Goal: Transaction & Acquisition: Purchase product/service

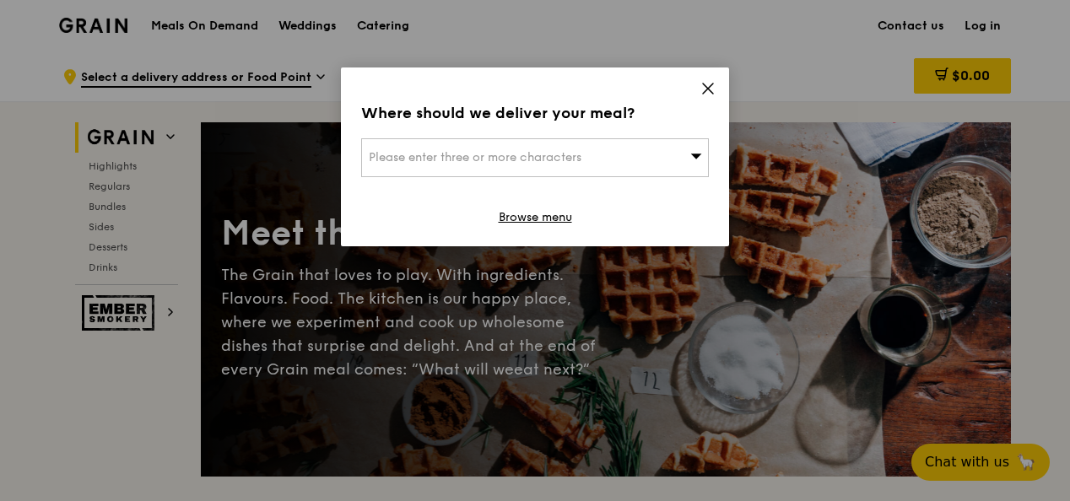
click at [688, 154] on div "Please enter three or more characters" at bounding box center [535, 157] width 348 height 39
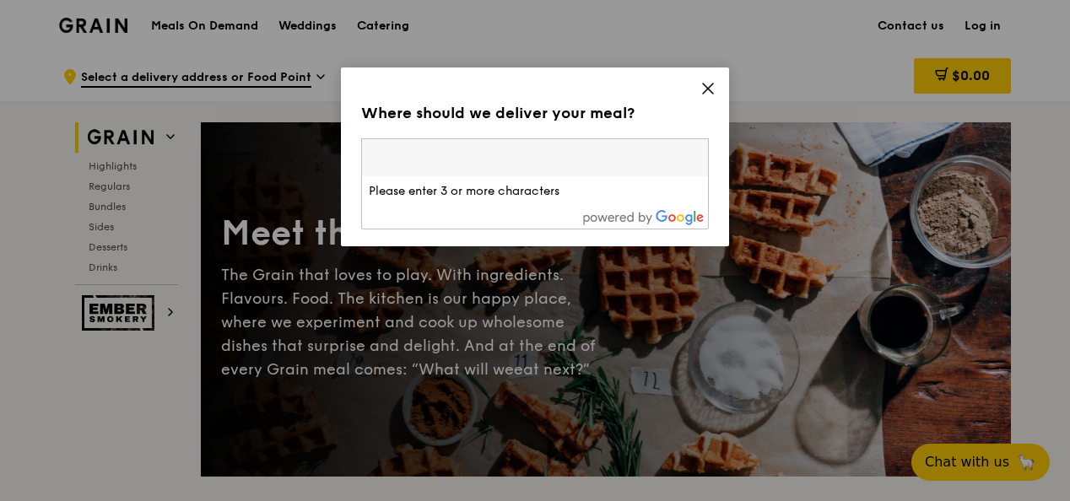
click at [711, 80] on div "Where should we deliver your meal? Please enter three or more characters Please…" at bounding box center [535, 157] width 388 height 179
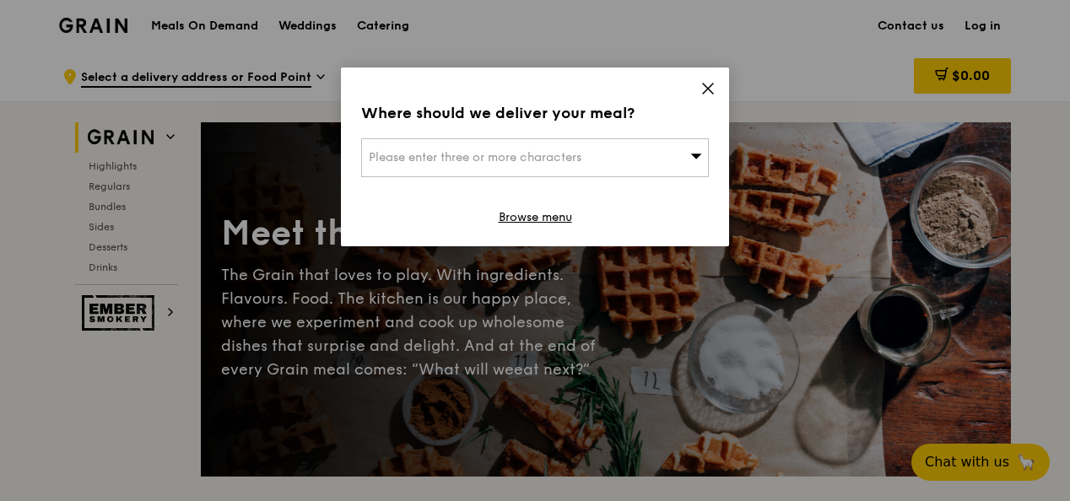
click at [707, 89] on icon at bounding box center [708, 89] width 10 height 10
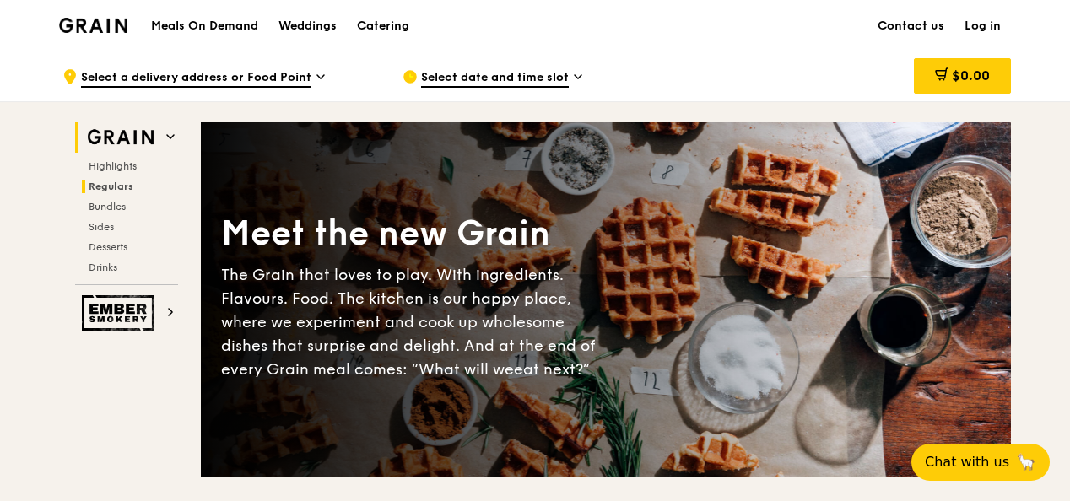
click at [96, 186] on span "Regulars" at bounding box center [111, 187] width 45 height 12
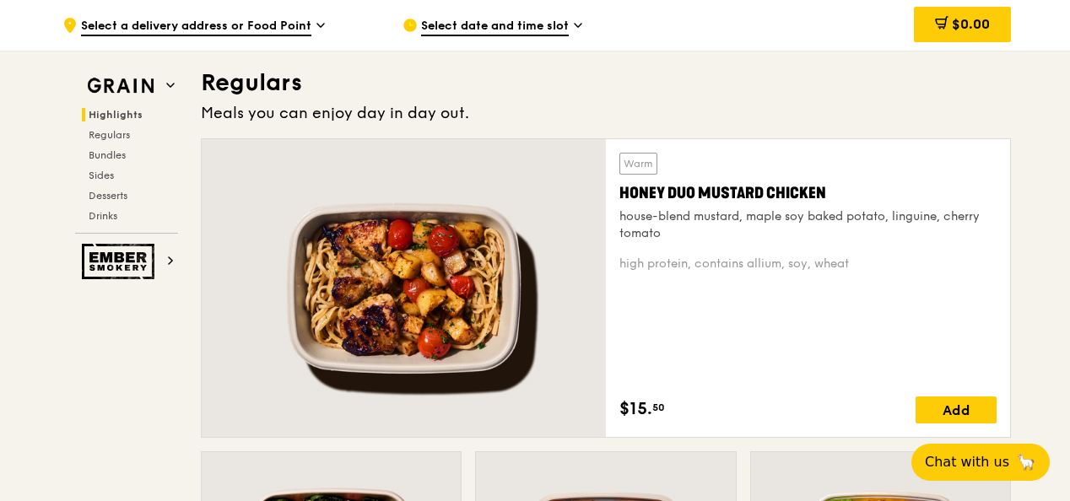
scroll to position [839, 0]
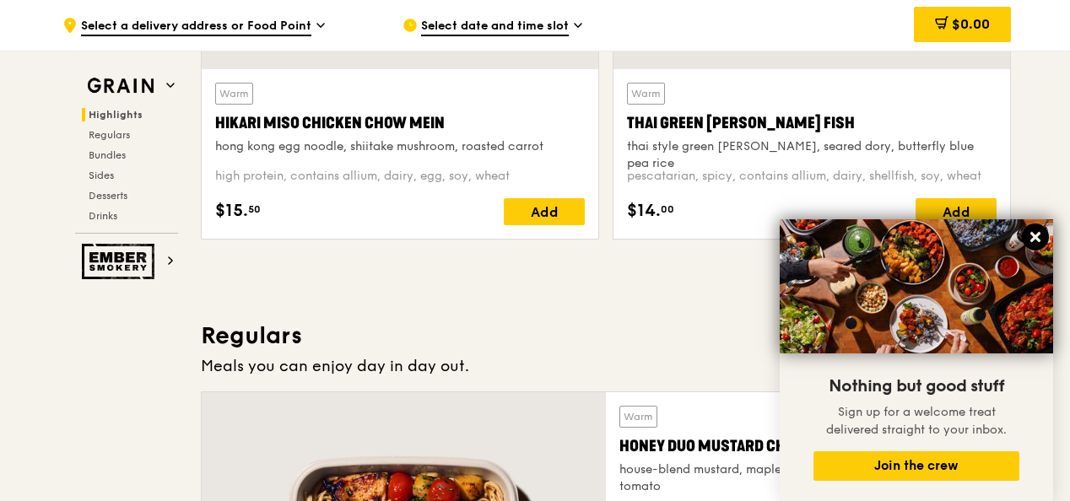
click at [1038, 235] on icon at bounding box center [1036, 237] width 10 height 10
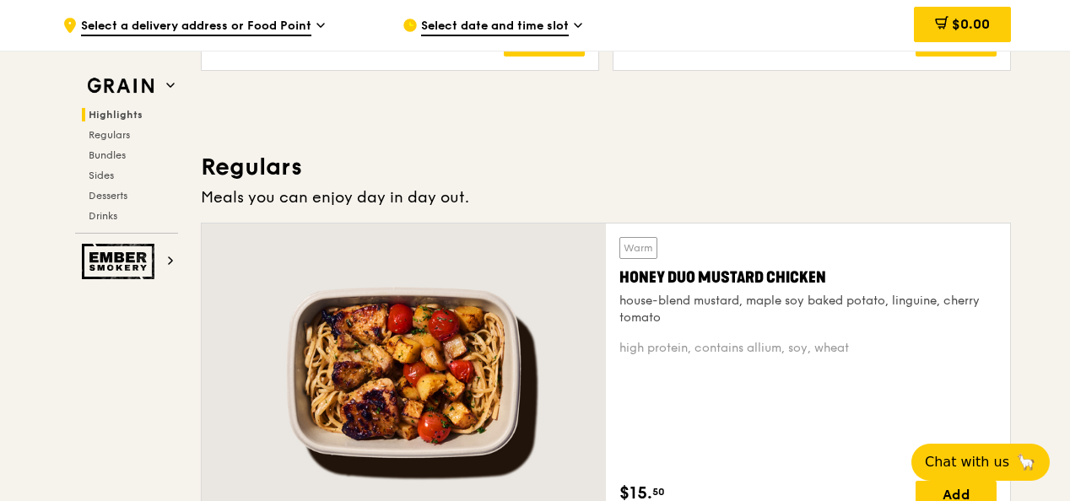
scroll to position [1177, 0]
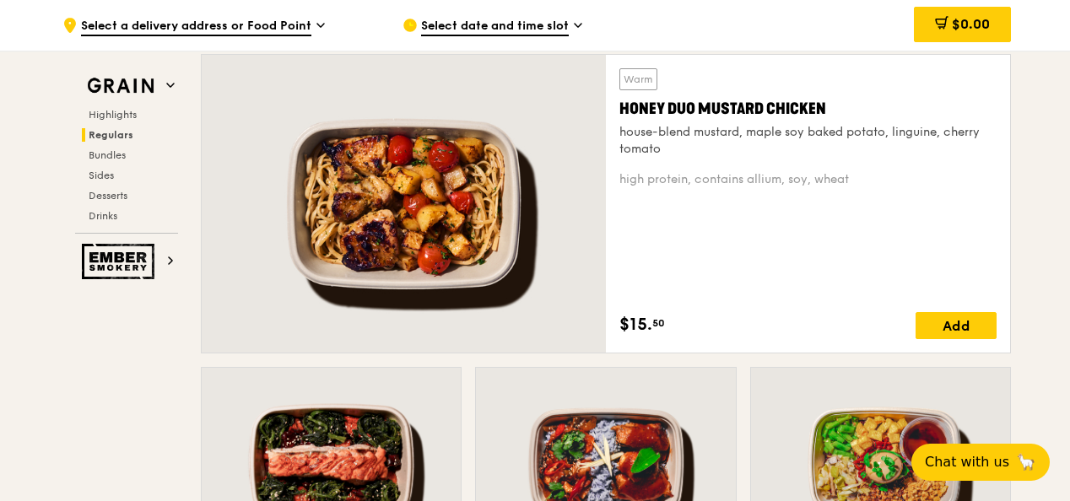
drag, startPoint x: 836, startPoint y: 106, endPoint x: 620, endPoint y: 111, distance: 216.2
click at [620, 111] on div "Honey Duo Mustard Chicken" at bounding box center [808, 109] width 377 height 24
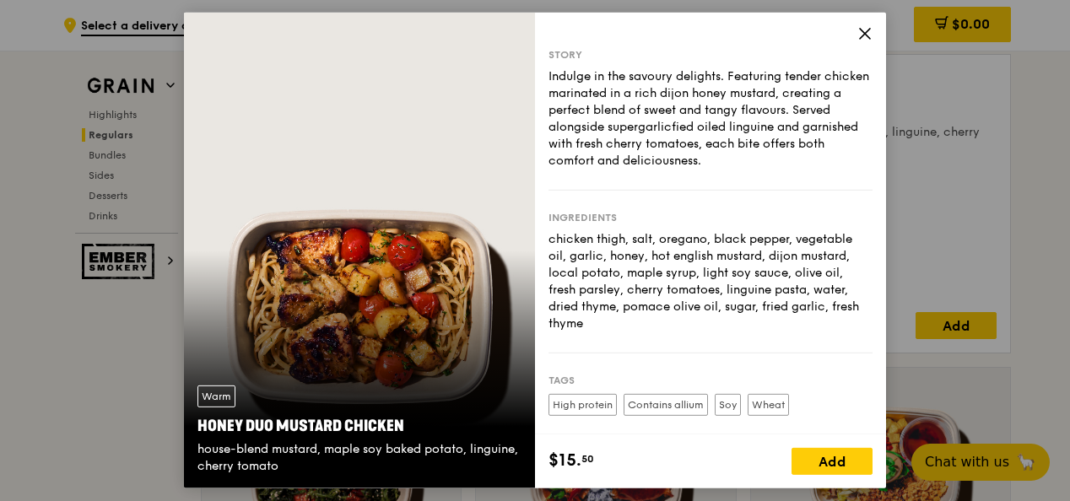
copy div "Honey Duo Mustard Chicken"
click at [865, 27] on icon at bounding box center [865, 33] width 15 height 15
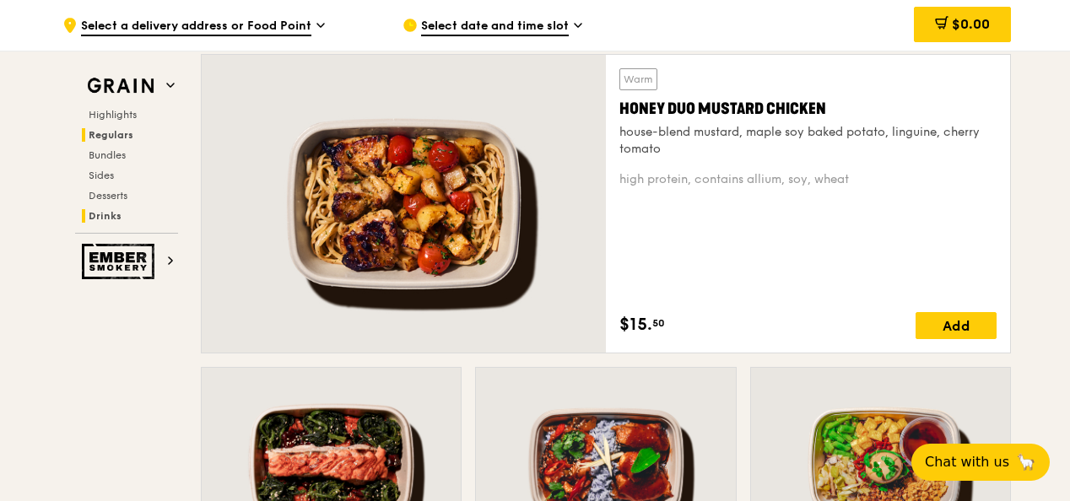
click at [106, 214] on span "Drinks" at bounding box center [105, 216] width 33 height 12
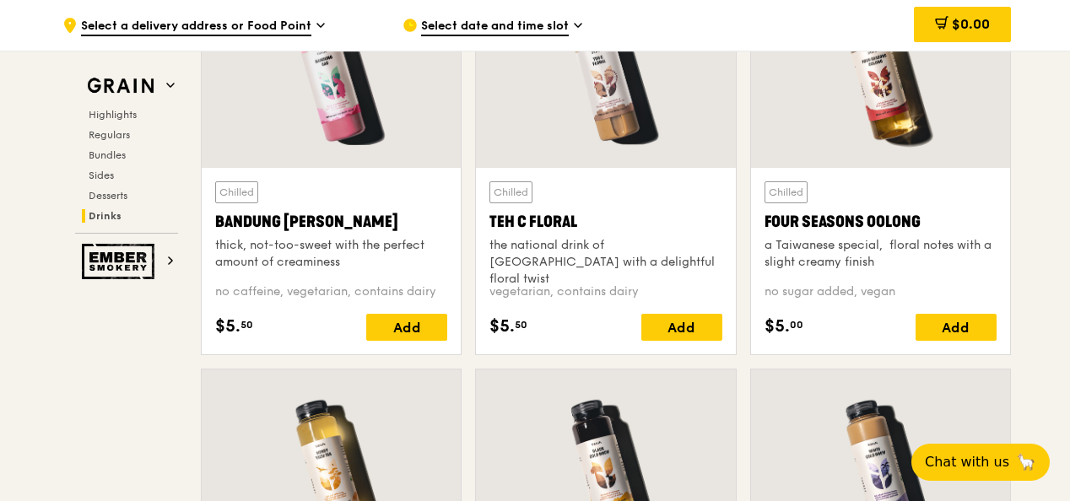
scroll to position [5896, 0]
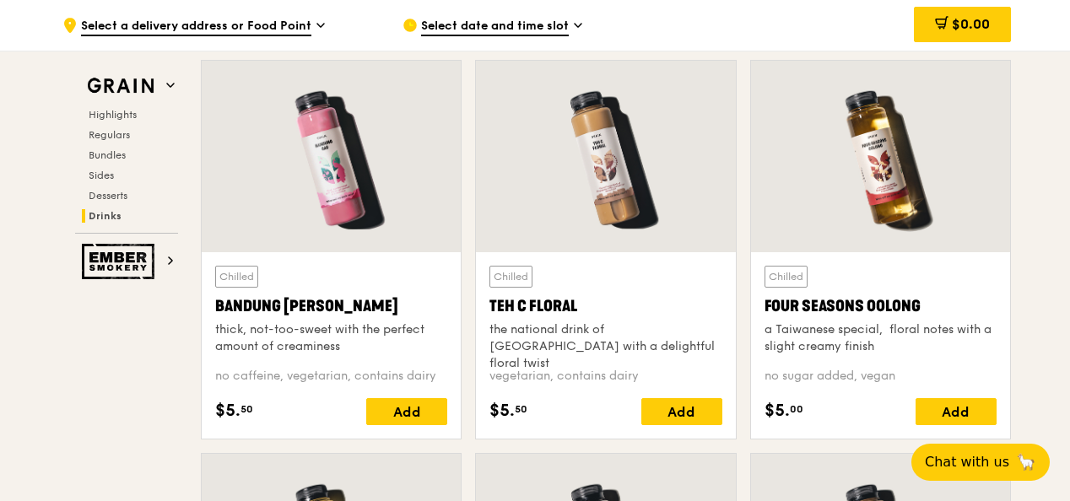
drag, startPoint x: 580, startPoint y: 296, endPoint x: 491, endPoint y: 299, distance: 88.7
click at [491, 299] on div "Teh C Floral" at bounding box center [606, 307] width 232 height 24
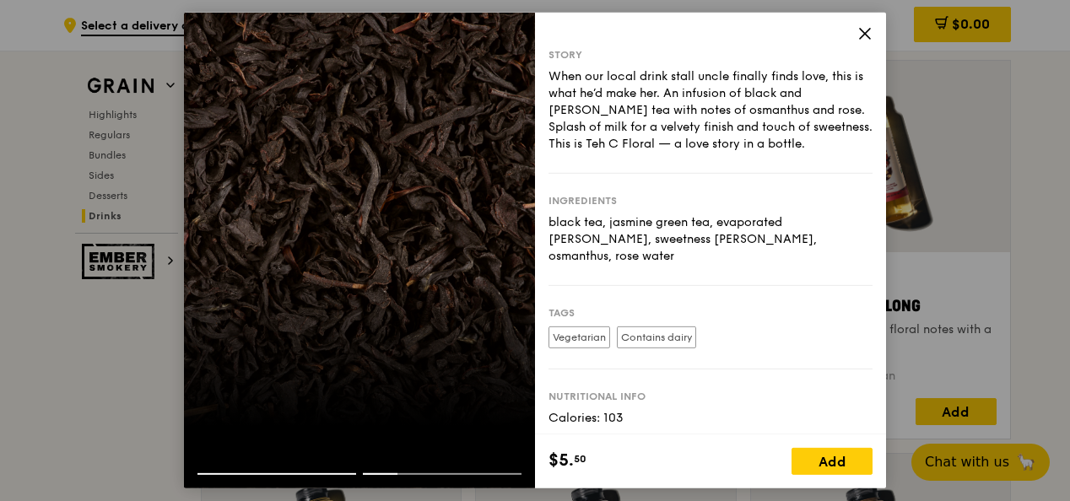
click at [861, 35] on icon at bounding box center [865, 33] width 15 height 15
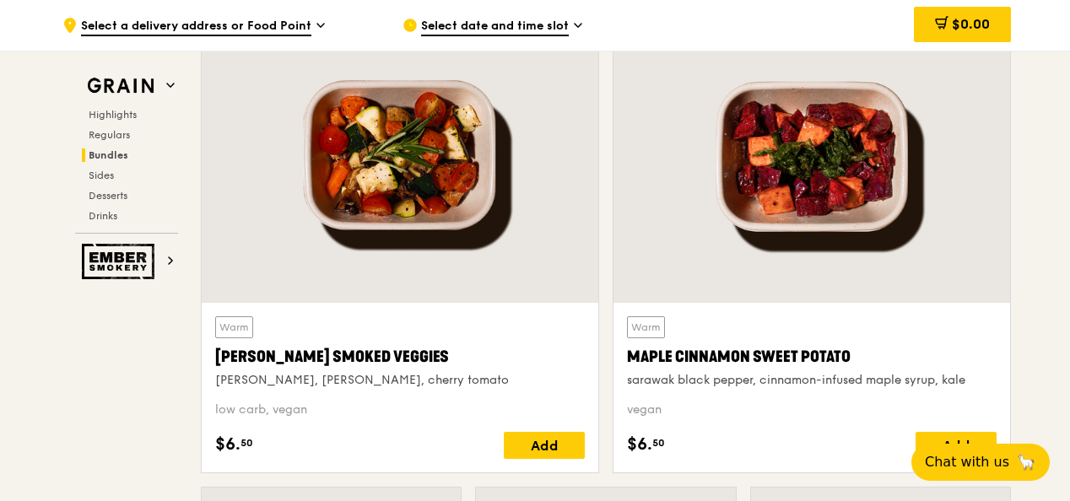
scroll to position [3702, 0]
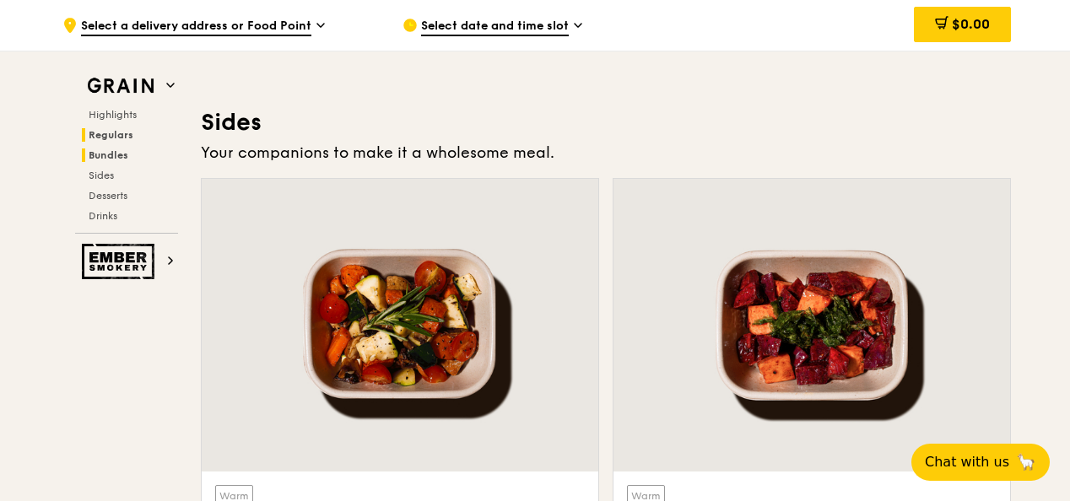
click at [117, 138] on span "Regulars" at bounding box center [111, 135] width 45 height 12
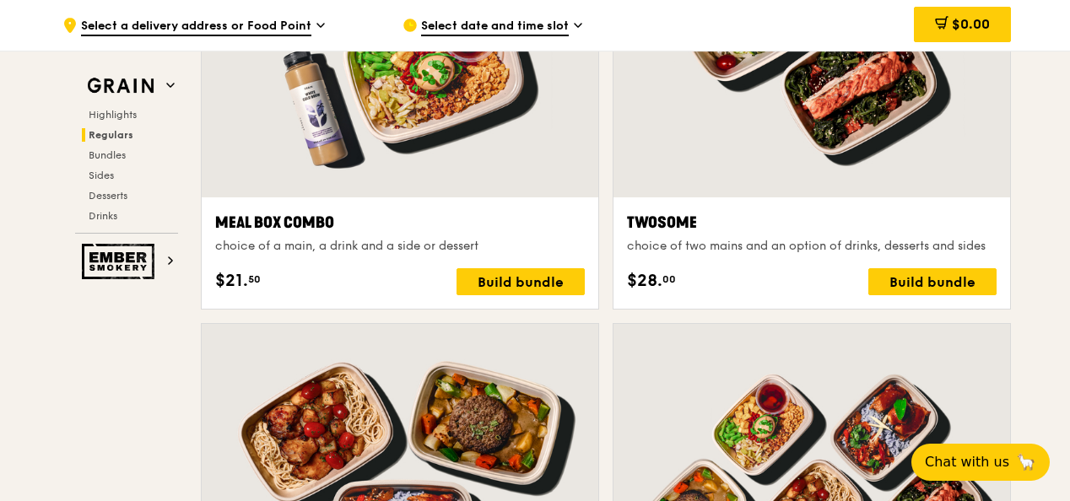
scroll to position [1862, 0]
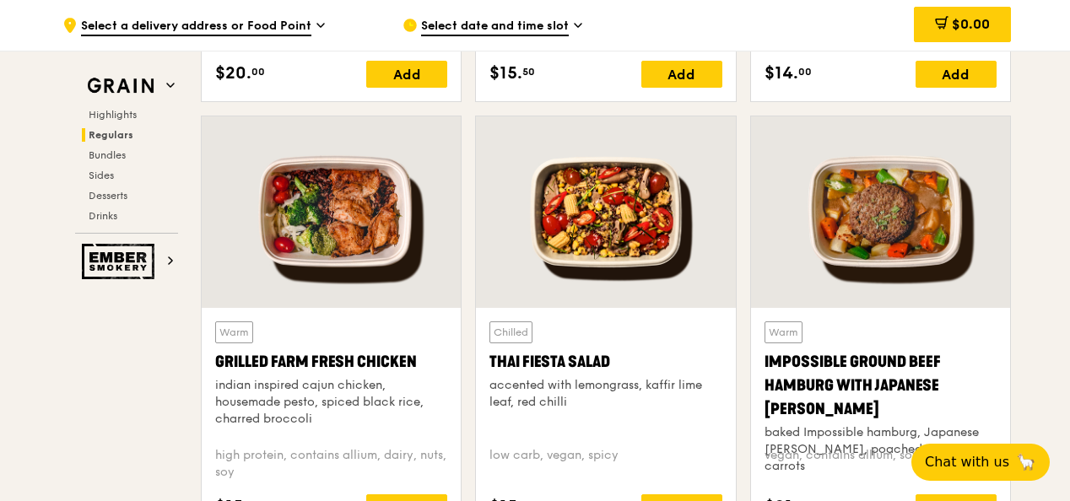
drag, startPoint x: 1050, startPoint y: 100, endPoint x: 907, endPoint y: 102, distance: 143.5
click at [123, 136] on span "Regulars" at bounding box center [111, 135] width 45 height 12
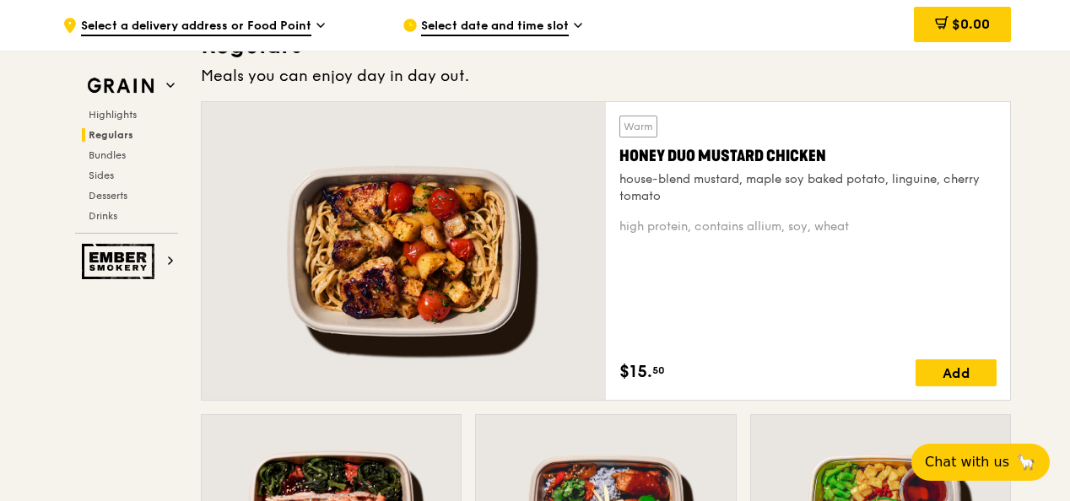
scroll to position [1091, 0]
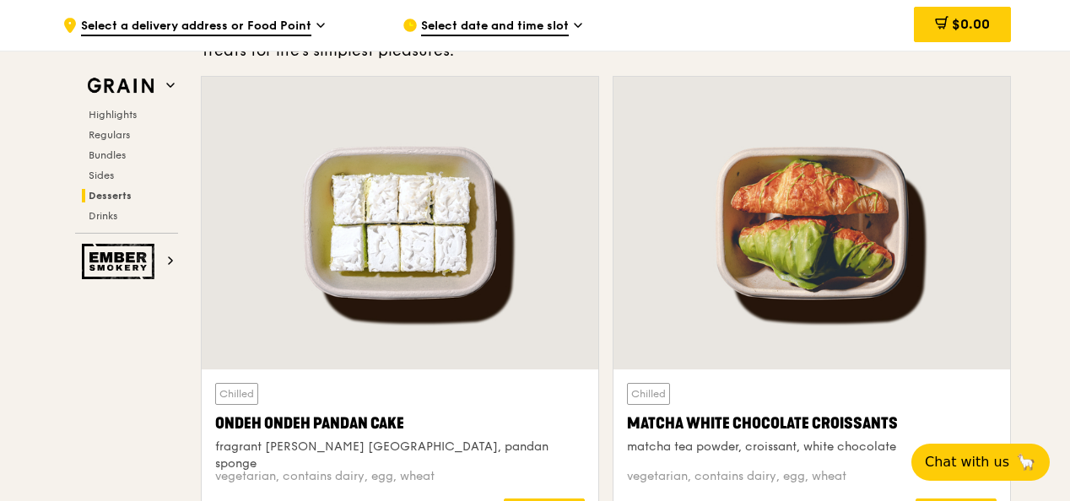
scroll to position [4862, 0]
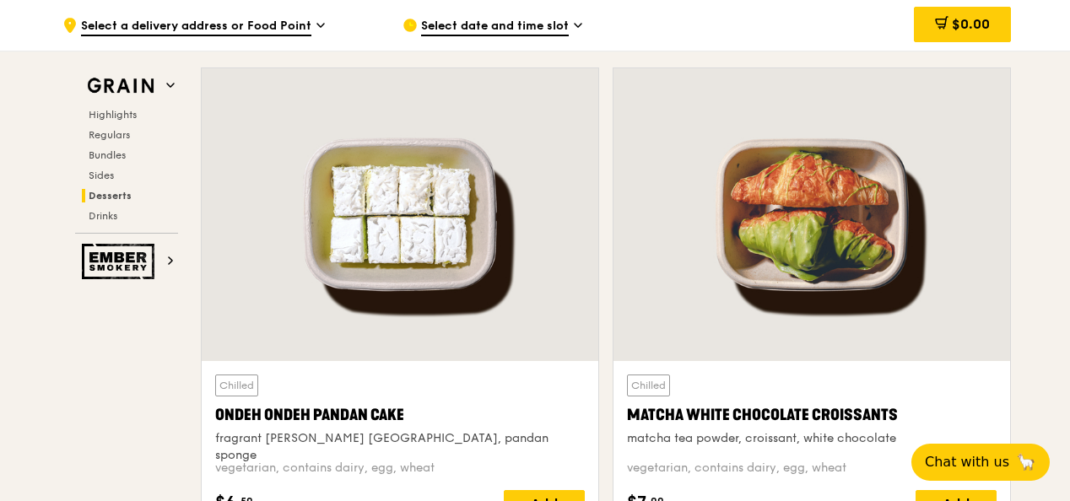
drag, startPoint x: 1069, startPoint y: 331, endPoint x: 1070, endPoint y: 370, distance: 38.8
drag, startPoint x: 1070, startPoint y: 370, endPoint x: 1021, endPoint y: 397, distance: 55.9
drag, startPoint x: 1021, startPoint y: 397, endPoint x: 1040, endPoint y: 196, distance: 201.8
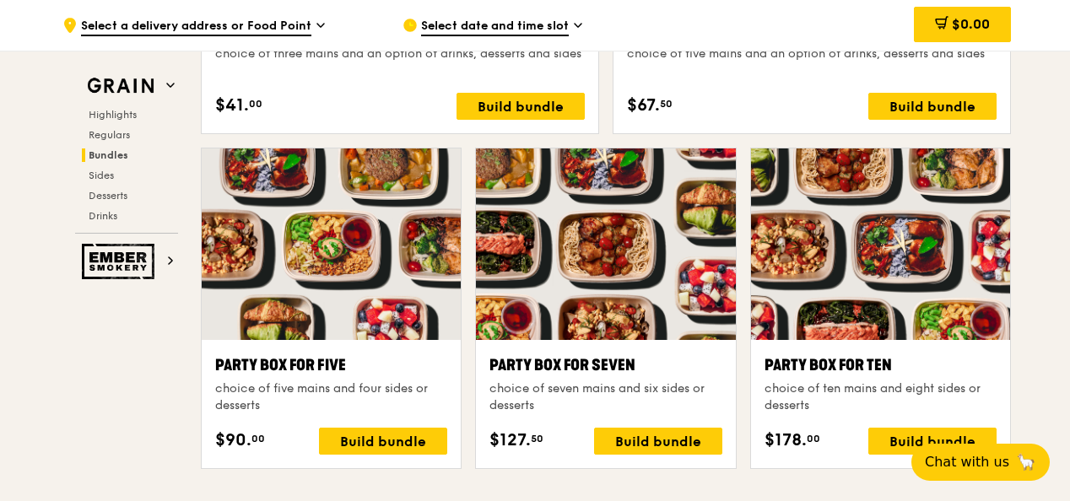
scroll to position [3224, 0]
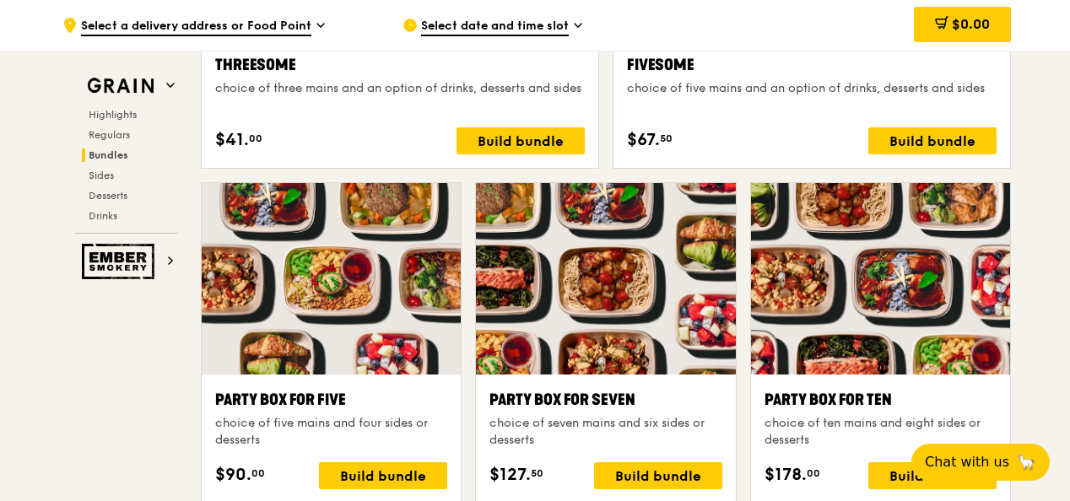
drag, startPoint x: 1069, startPoint y: 229, endPoint x: 1065, endPoint y: 212, distance: 17.2
click at [1065, 212] on div ".cls-1 { fill: none; stroke: #fff; stroke-linecap: round; stroke-linejoin: roun…" at bounding box center [535, 378] width 1070 height 7103
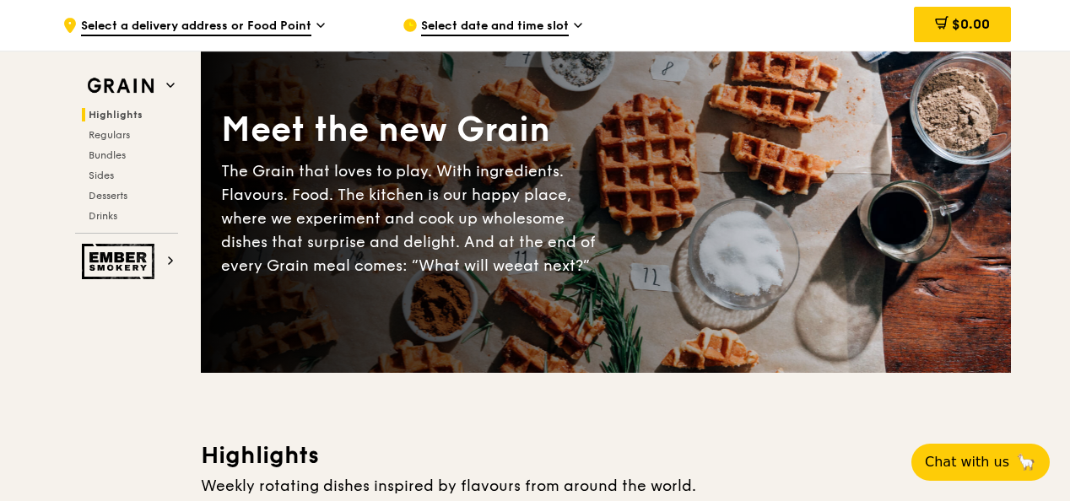
scroll to position [0, 0]
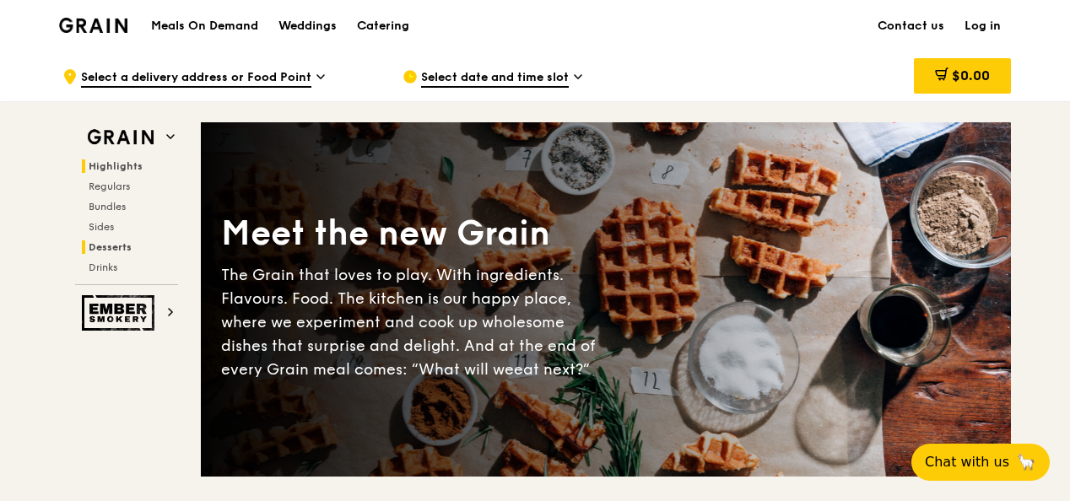
click at [110, 244] on span "Desserts" at bounding box center [110, 247] width 43 height 12
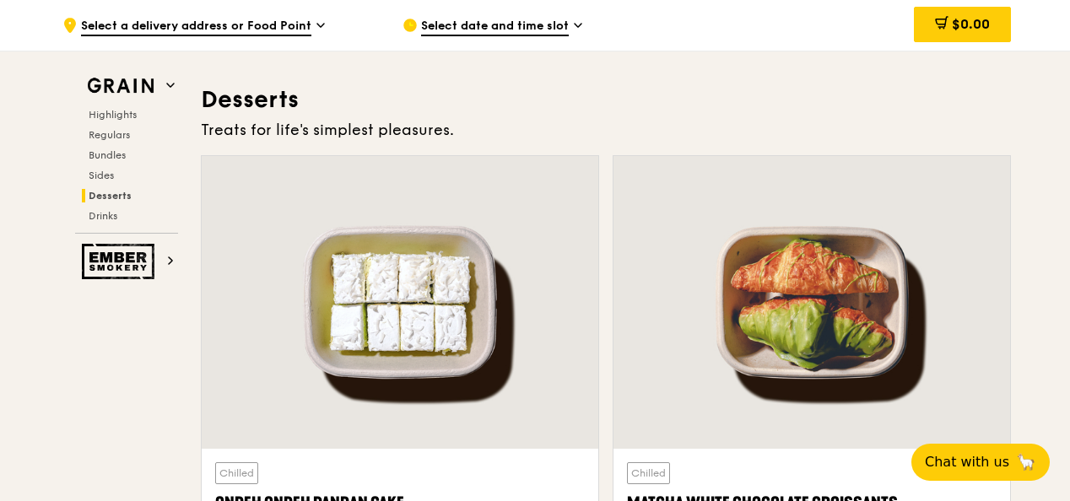
scroll to position [4787, 0]
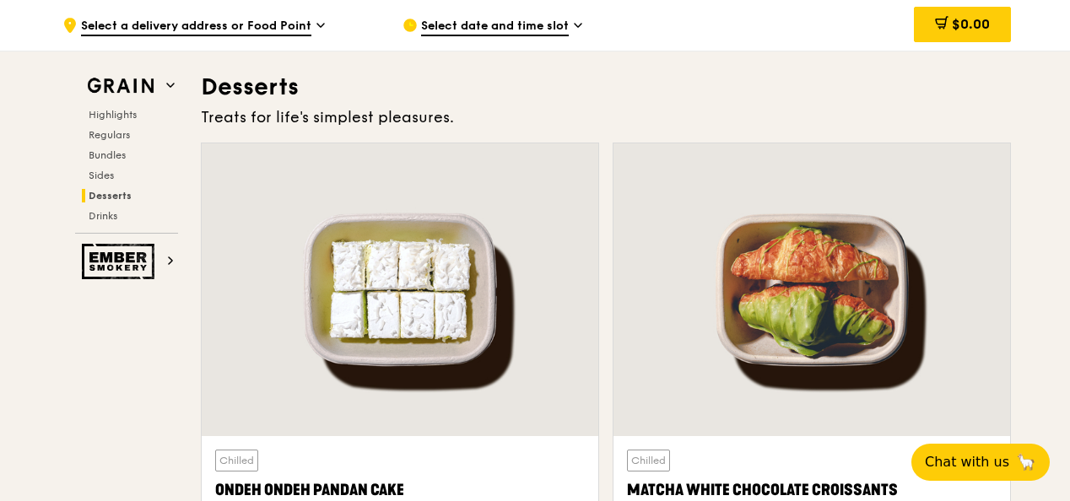
click at [119, 208] on div "Highlights Regulars Bundles Sides Desserts Drinks" at bounding box center [126, 165] width 103 height 115
click at [110, 217] on span "Drinks" at bounding box center [105, 216] width 33 height 12
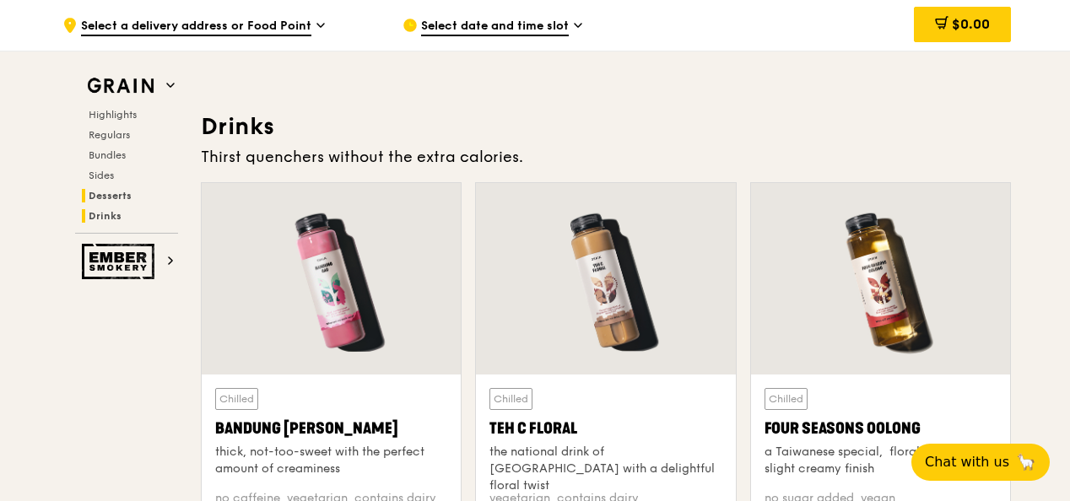
scroll to position [5812, 0]
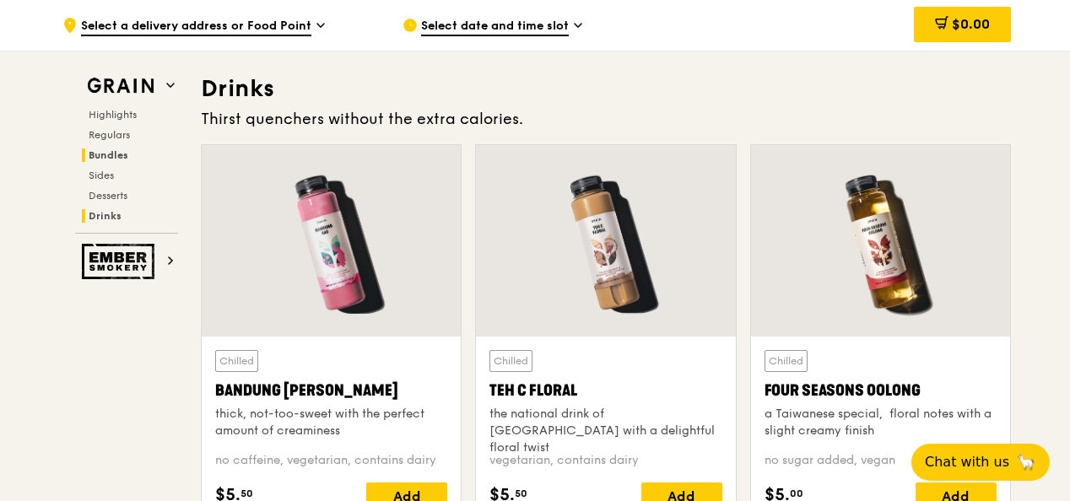
click at [118, 160] on span "Bundles" at bounding box center [109, 155] width 40 height 12
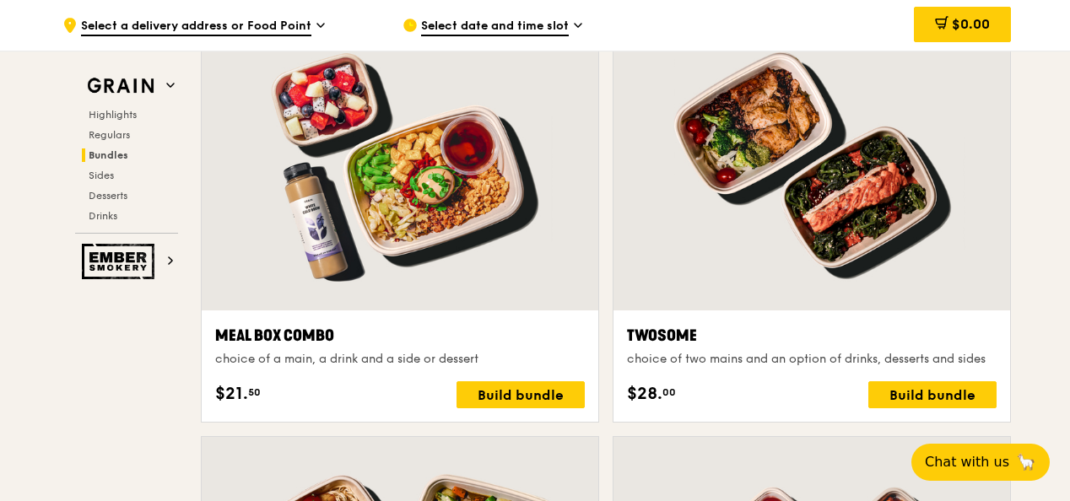
scroll to position [2410, 0]
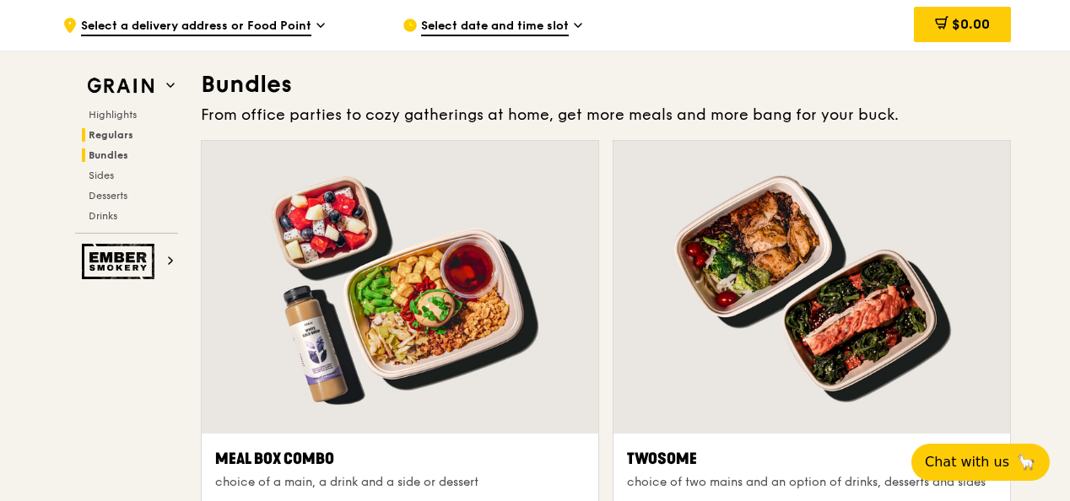
click at [111, 137] on span "Regulars" at bounding box center [111, 135] width 45 height 12
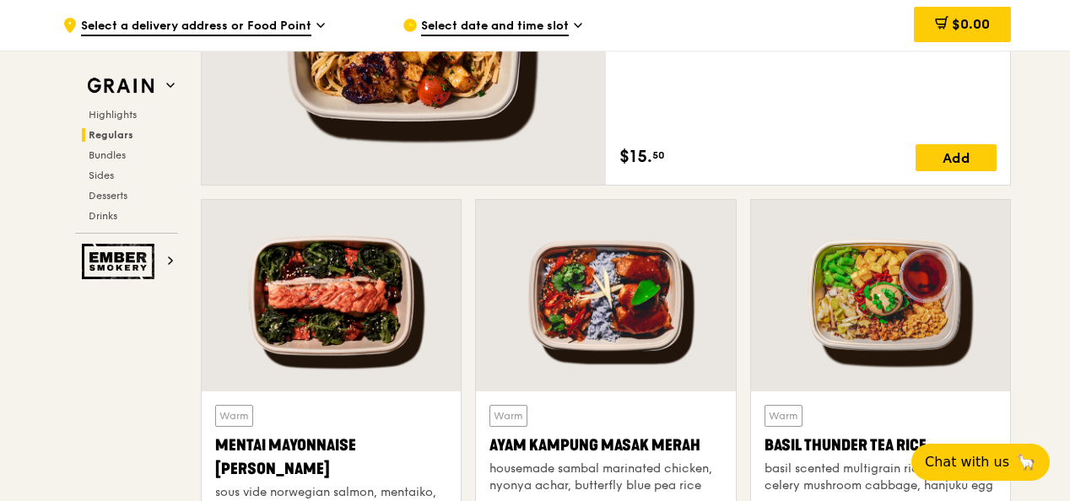
scroll to position [1514, 0]
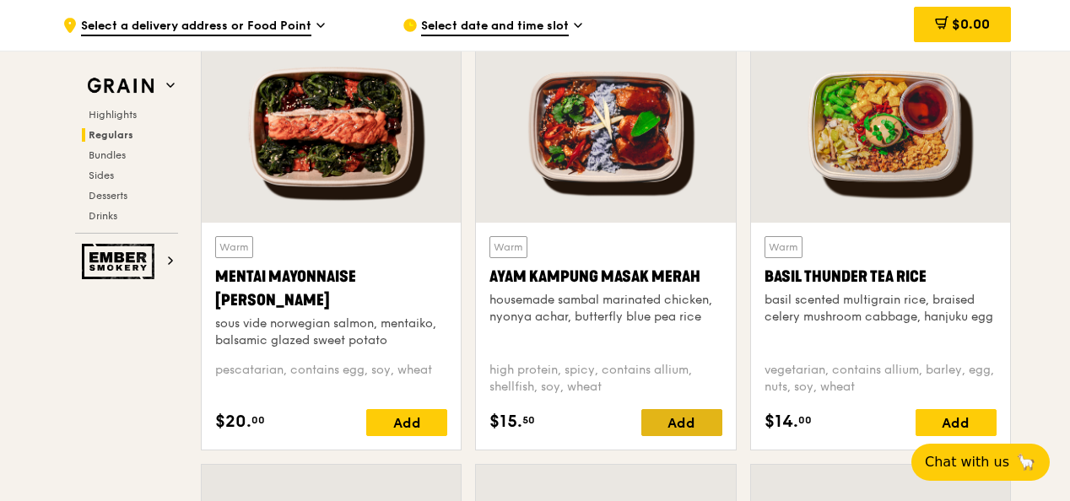
click at [669, 412] on div "Add" at bounding box center [682, 422] width 81 height 27
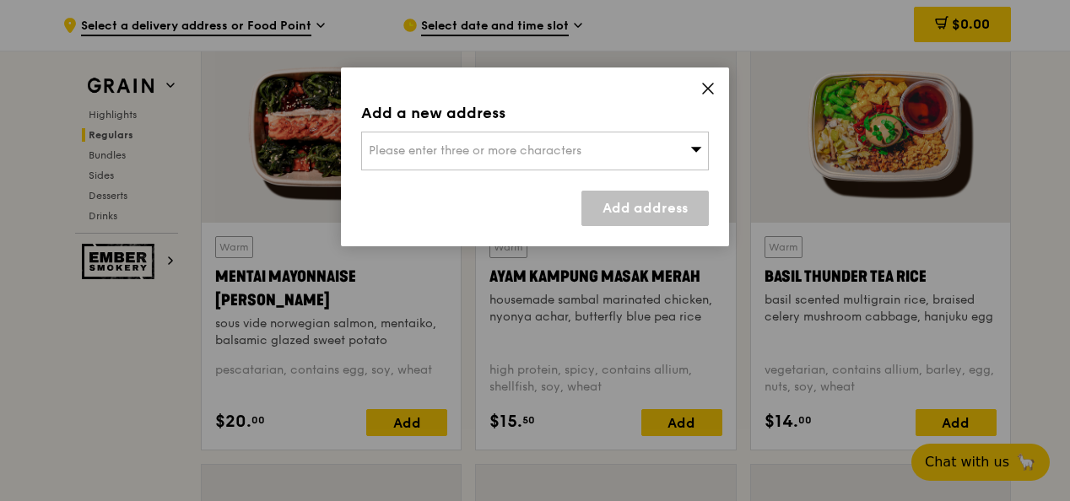
click at [586, 165] on div "Please enter three or more characters" at bounding box center [535, 151] width 348 height 39
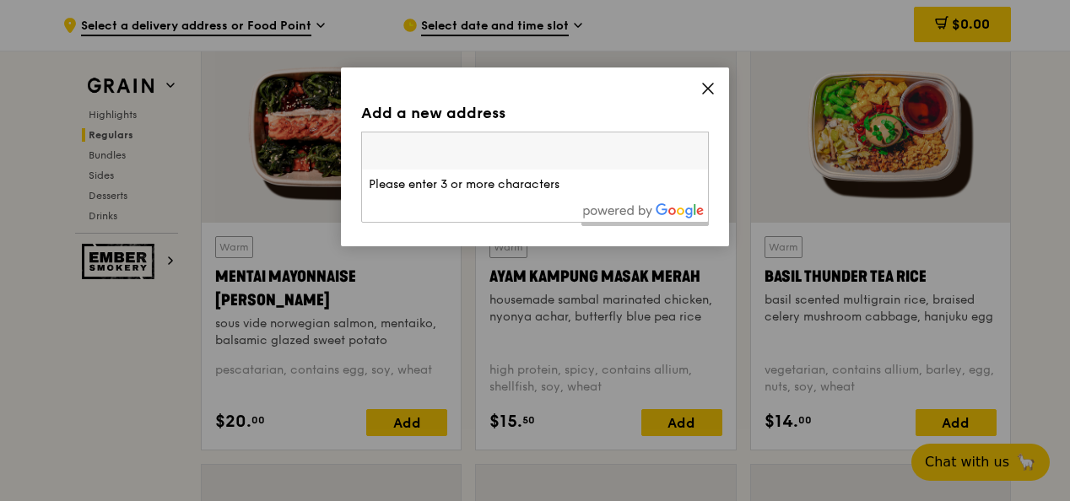
click at [550, 182] on li "Please enter 3 or more characters" at bounding box center [535, 185] width 346 height 30
click at [464, 167] on input "search" at bounding box center [535, 151] width 346 height 37
click at [463, 184] on li "Please enter 3 or more characters" at bounding box center [535, 185] width 346 height 30
click at [464, 184] on li "Please enter 3 or more characters" at bounding box center [535, 185] width 346 height 30
click at [478, 151] on input "search" at bounding box center [535, 151] width 346 height 37
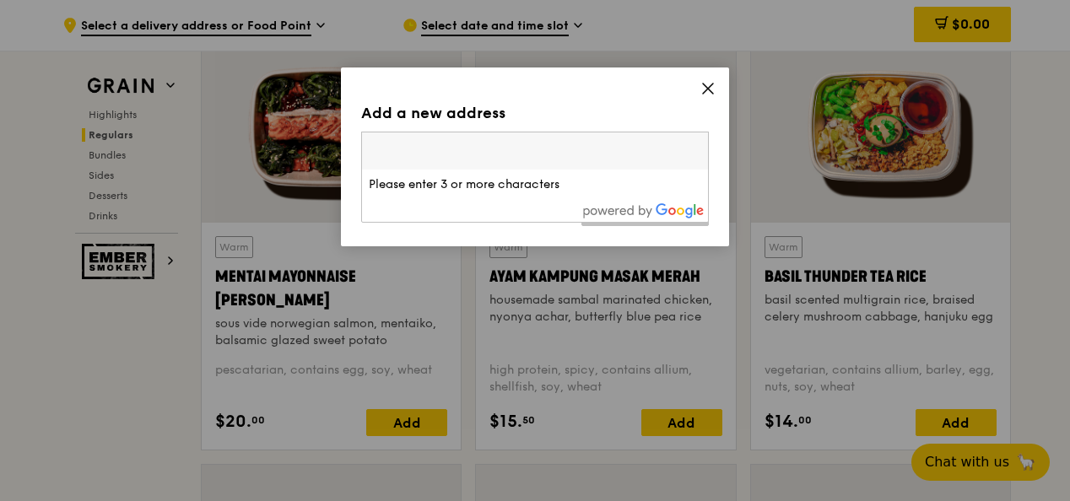
click at [488, 133] on input "search" at bounding box center [535, 151] width 346 height 37
drag, startPoint x: 581, startPoint y: 96, endPoint x: 682, endPoint y: 88, distance: 101.6
click at [582, 96] on div "Add a new address Please enter three or more characters Please enter 3 or more …" at bounding box center [535, 157] width 388 height 179
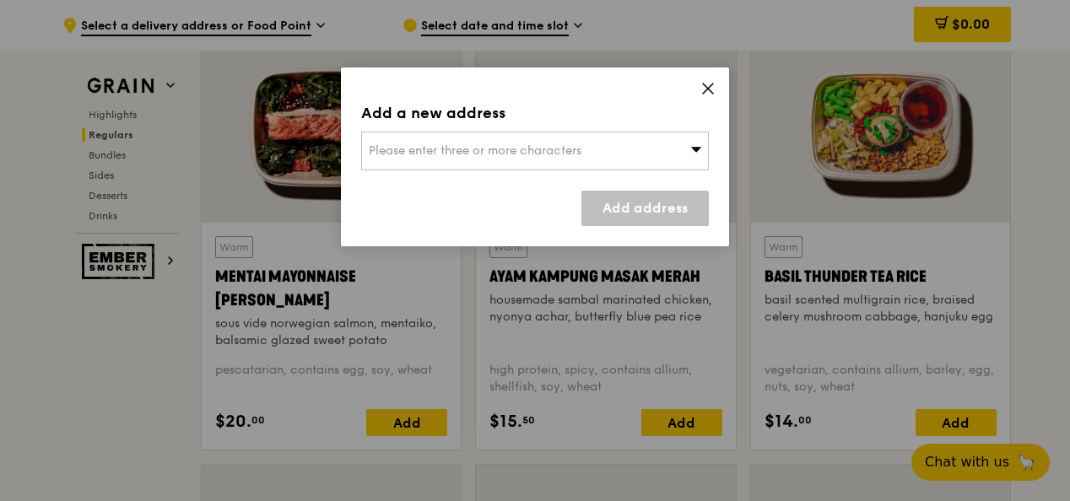
click at [510, 149] on span "Please enter three or more characters" at bounding box center [475, 151] width 213 height 14
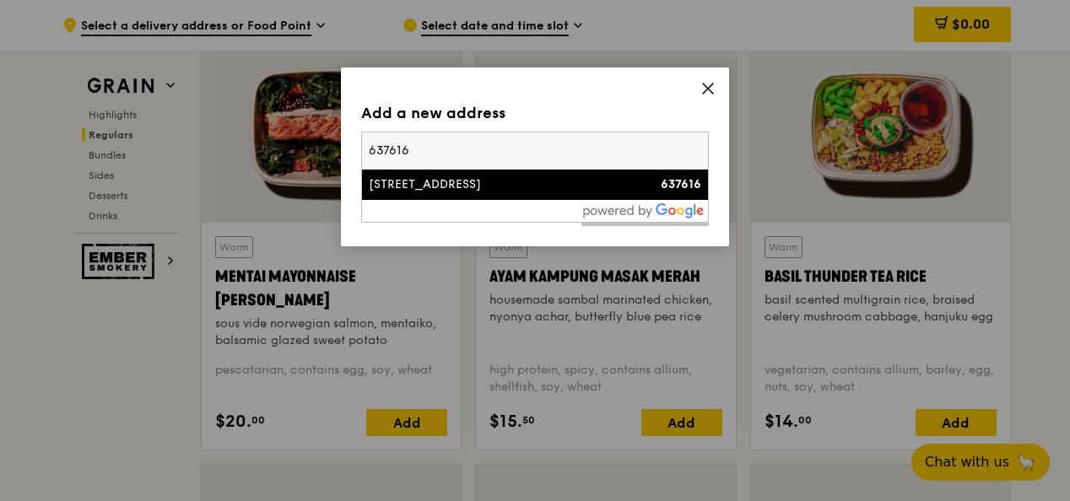
type input "637616"
click at [474, 192] on div "[STREET_ADDRESS]" at bounding box center [494, 184] width 250 height 17
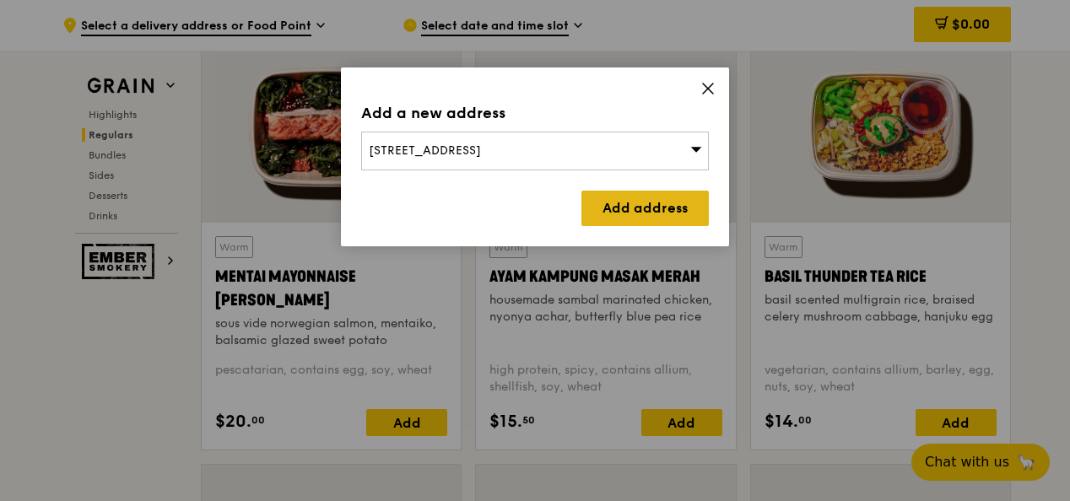
click at [665, 218] on link "Add address" at bounding box center [645, 208] width 127 height 35
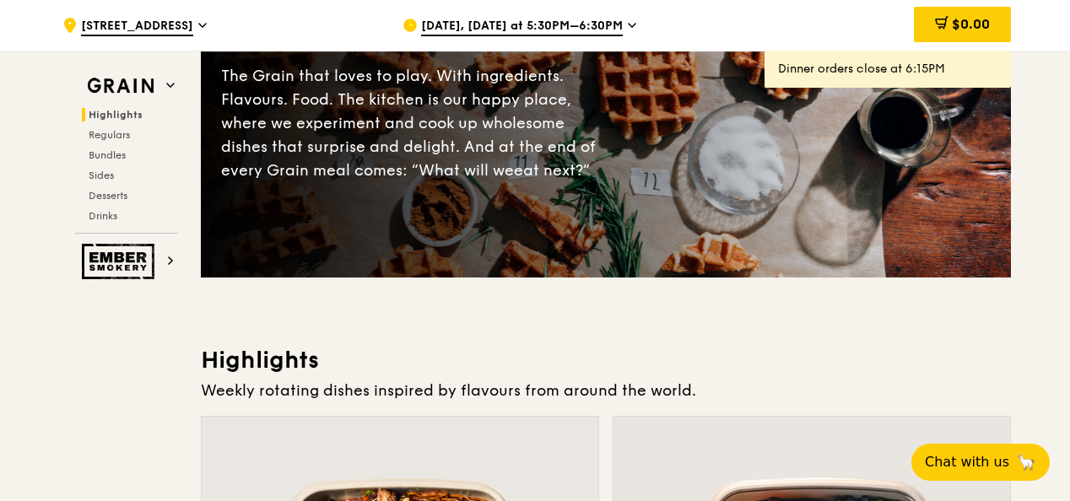
scroll to position [206, 0]
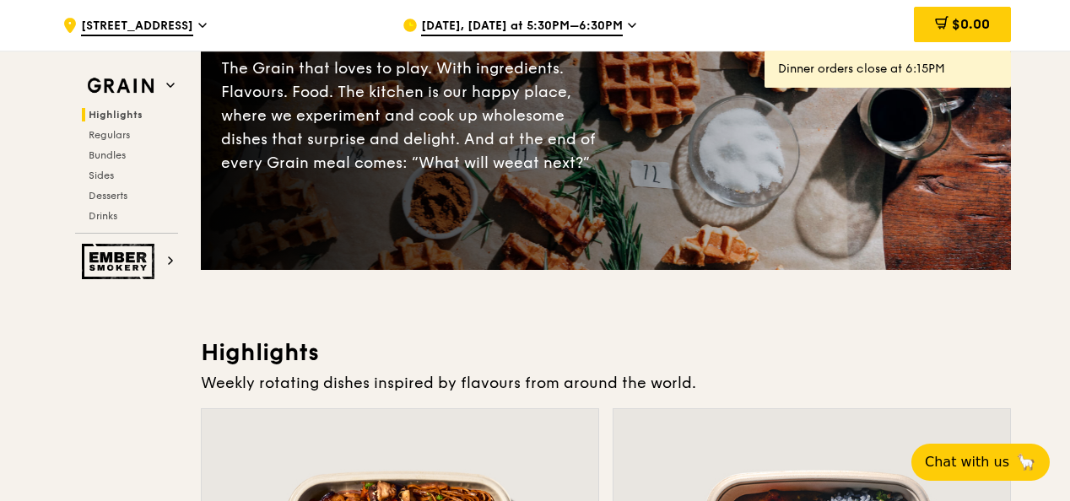
drag, startPoint x: 1070, startPoint y: 34, endPoint x: 1064, endPoint y: 68, distance: 34.1
drag, startPoint x: 1048, startPoint y: 100, endPoint x: 1062, endPoint y: 44, distance: 58.1
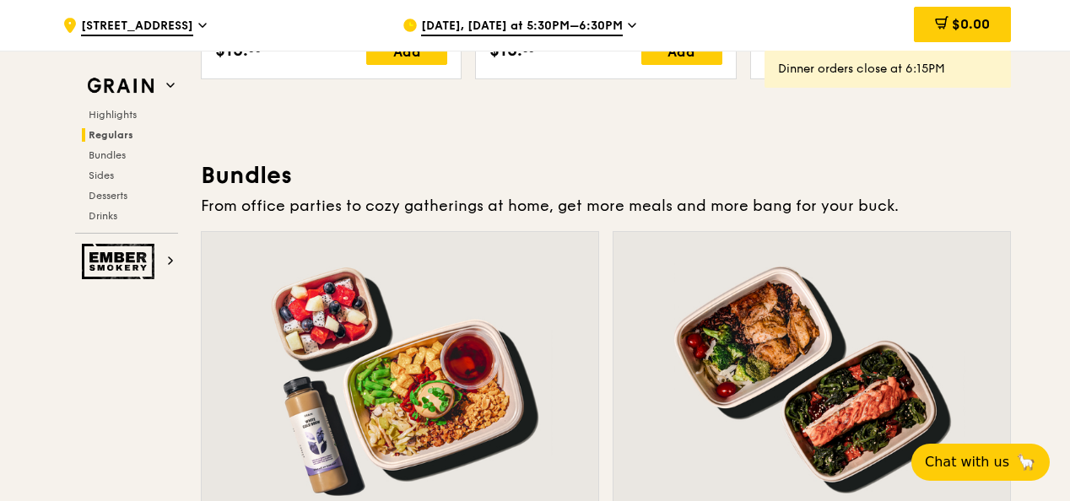
scroll to position [2560, 0]
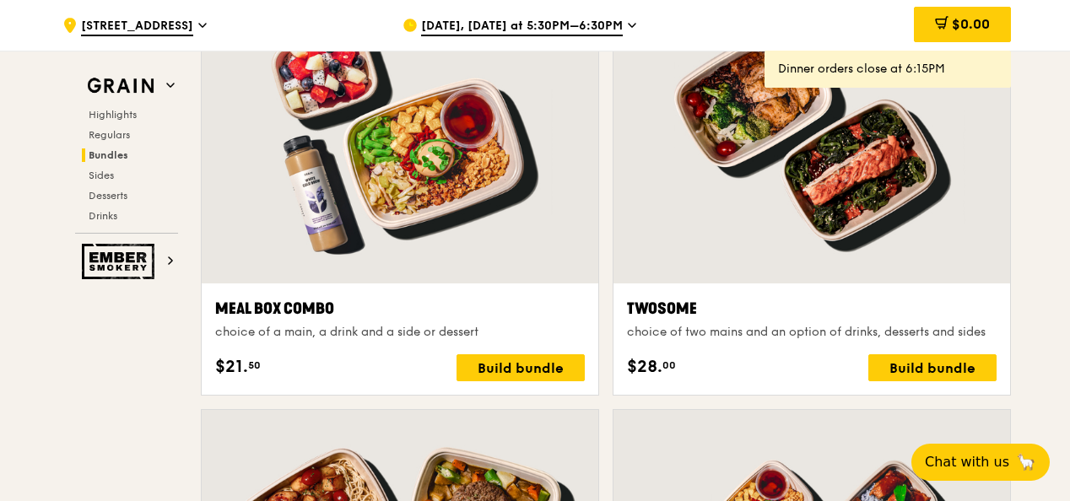
drag, startPoint x: 1069, startPoint y: 176, endPoint x: 1064, endPoint y: 196, distance: 19.9
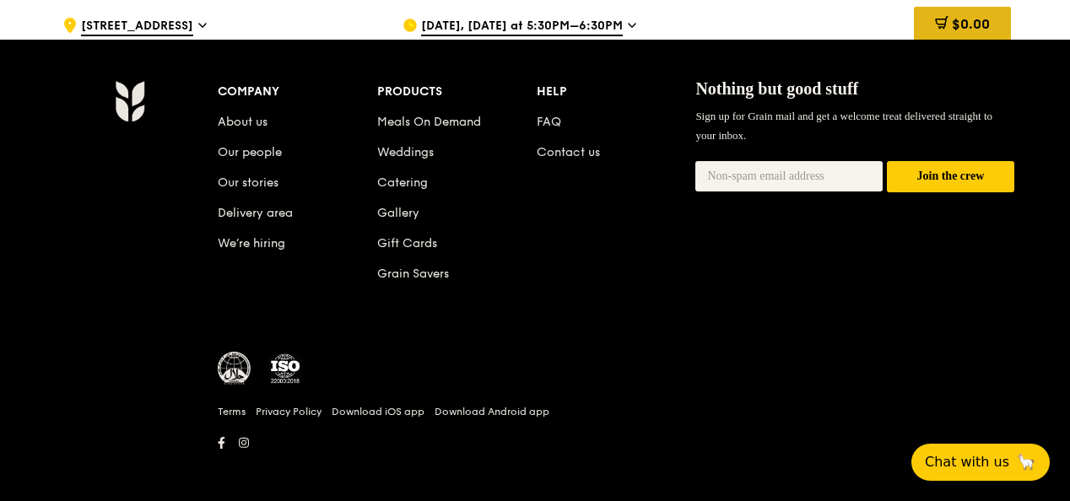
scroll to position [7052, 0]
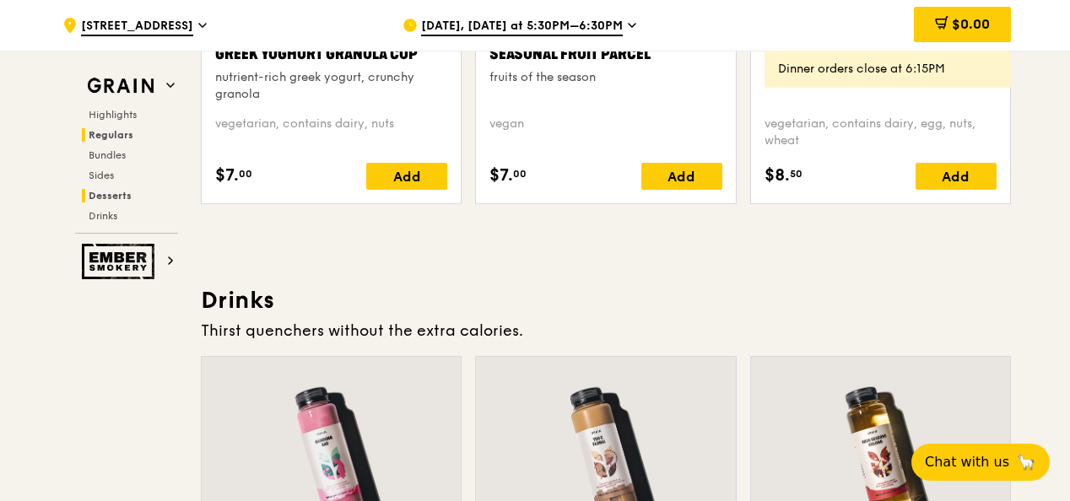
click at [90, 133] on span "Regulars" at bounding box center [111, 135] width 45 height 12
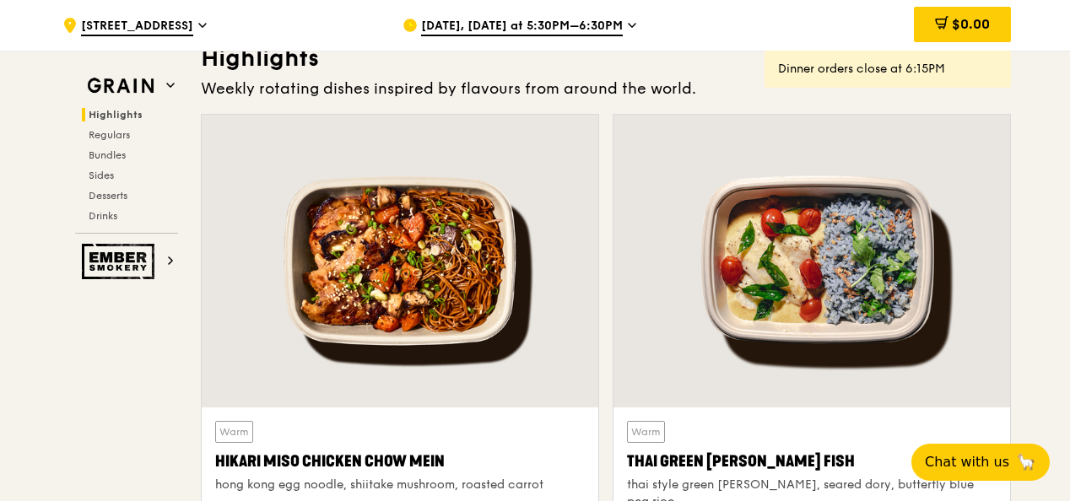
scroll to position [332, 0]
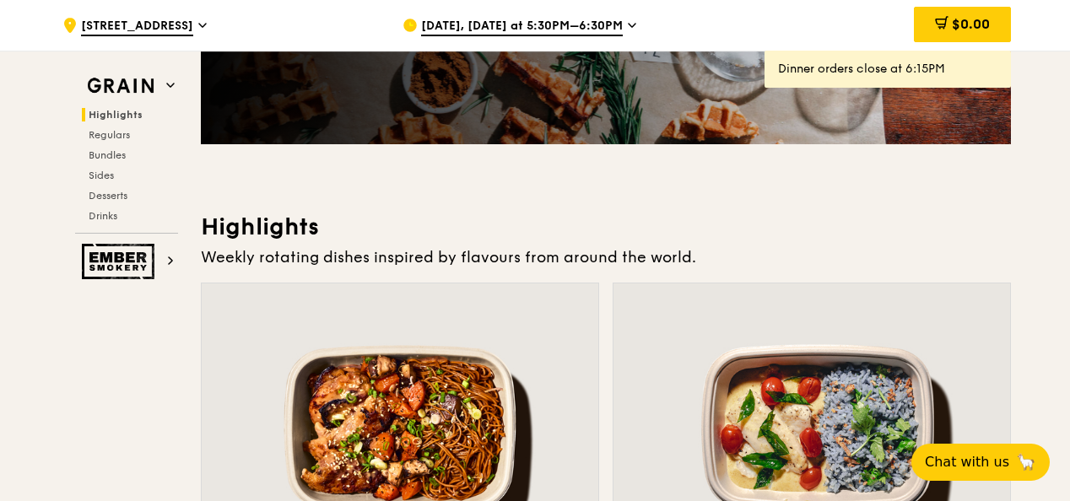
click at [110, 114] on span "Highlights" at bounding box center [116, 115] width 54 height 12
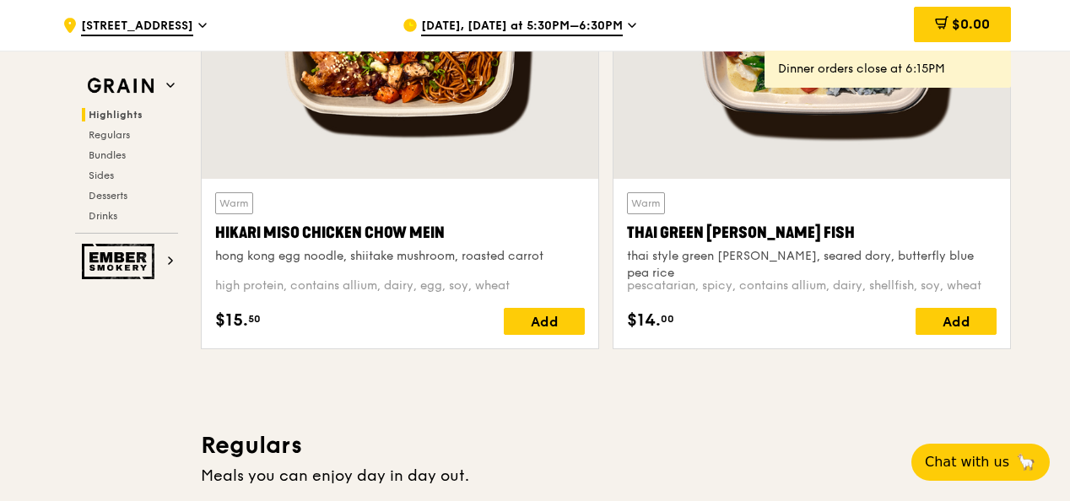
scroll to position [1067, 0]
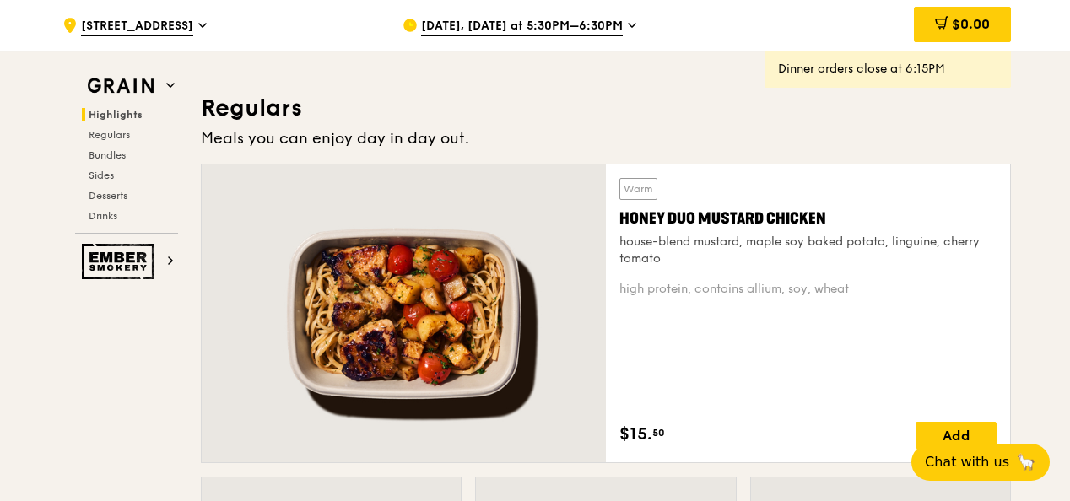
click at [126, 113] on span "Highlights" at bounding box center [116, 115] width 54 height 12
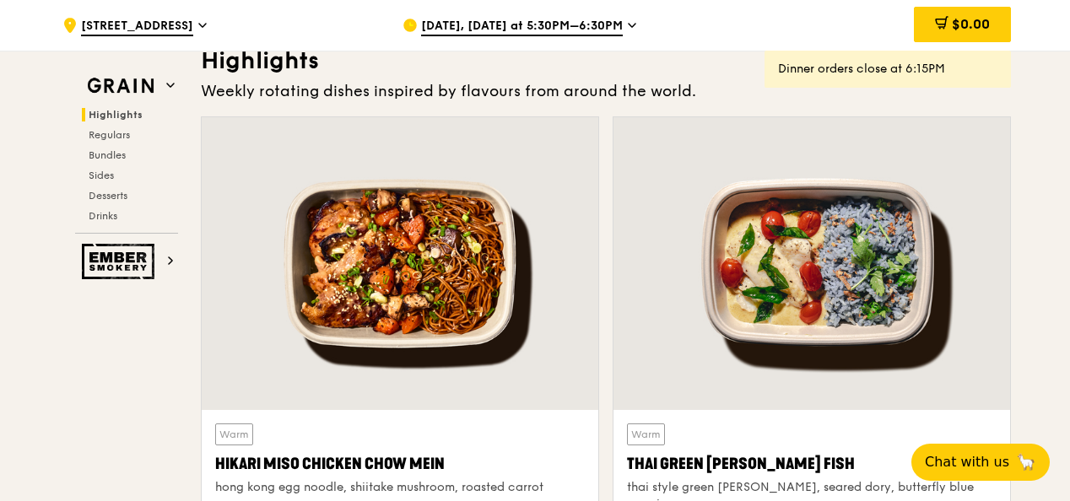
scroll to position [476, 0]
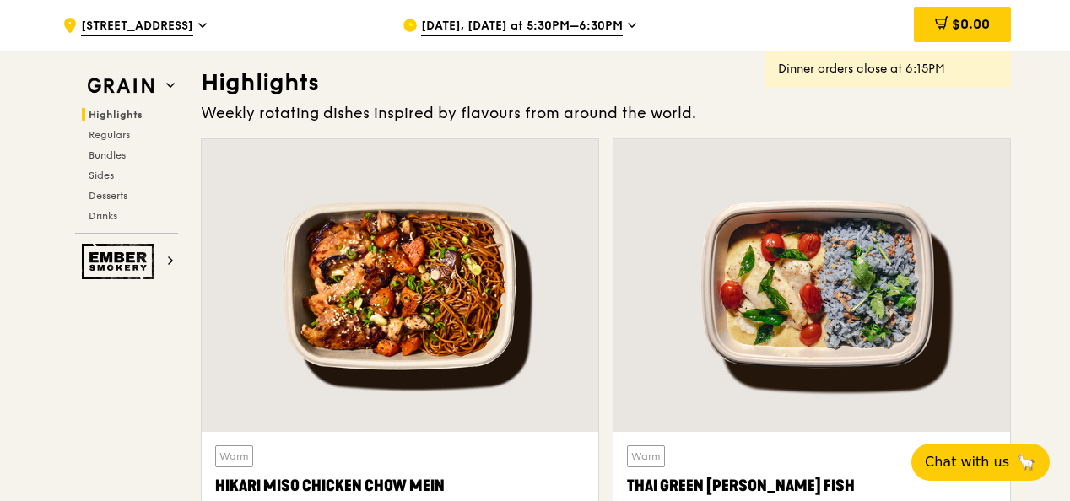
click at [872, 284] on div at bounding box center [812, 285] width 397 height 293
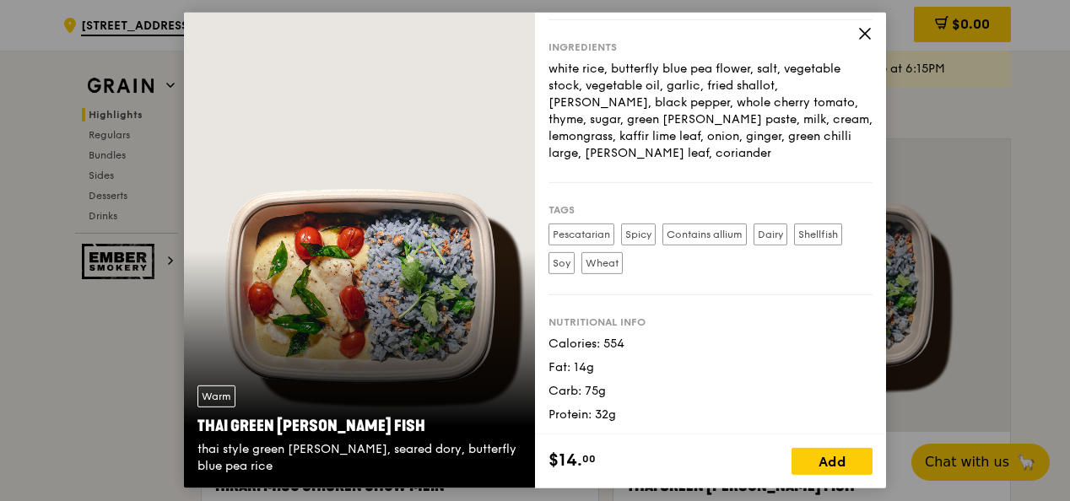
scroll to position [0, 0]
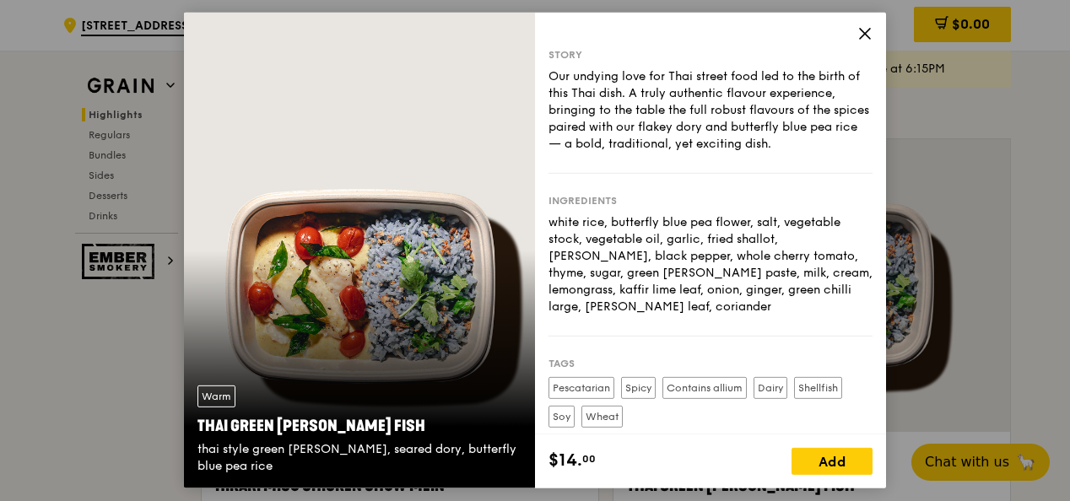
click at [864, 42] on span at bounding box center [865, 36] width 15 height 19
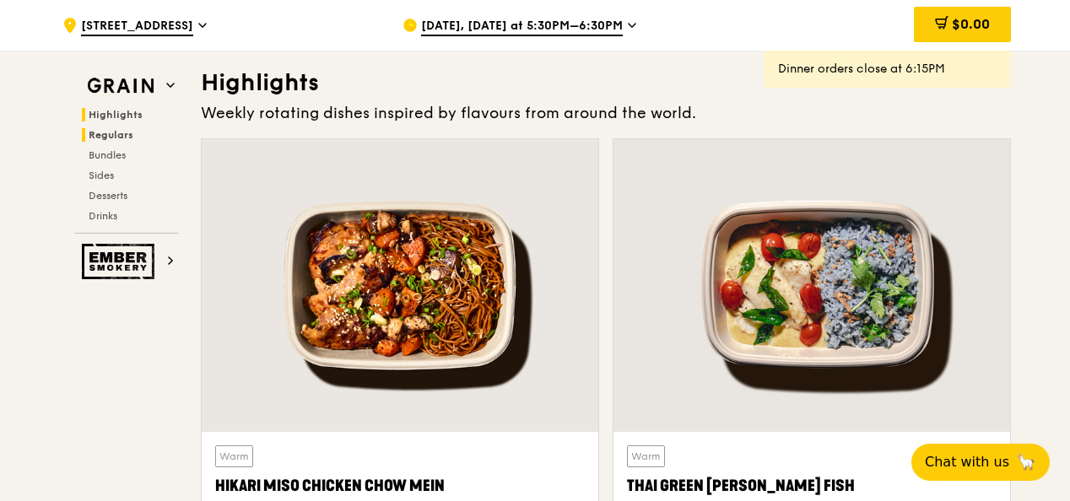
click at [114, 133] on span "Regulars" at bounding box center [111, 135] width 45 height 12
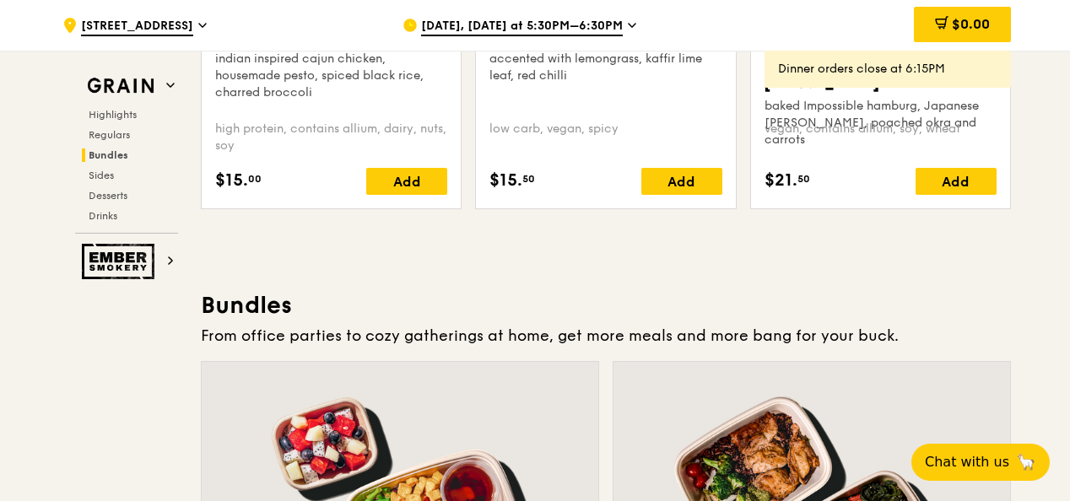
scroll to position [2442, 0]
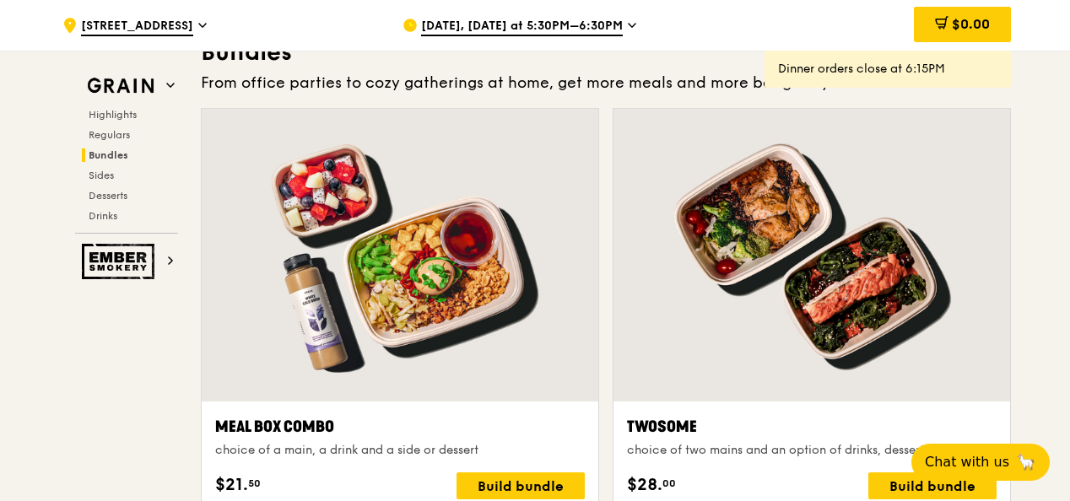
click at [118, 154] on span "Bundles" at bounding box center [109, 155] width 40 height 12
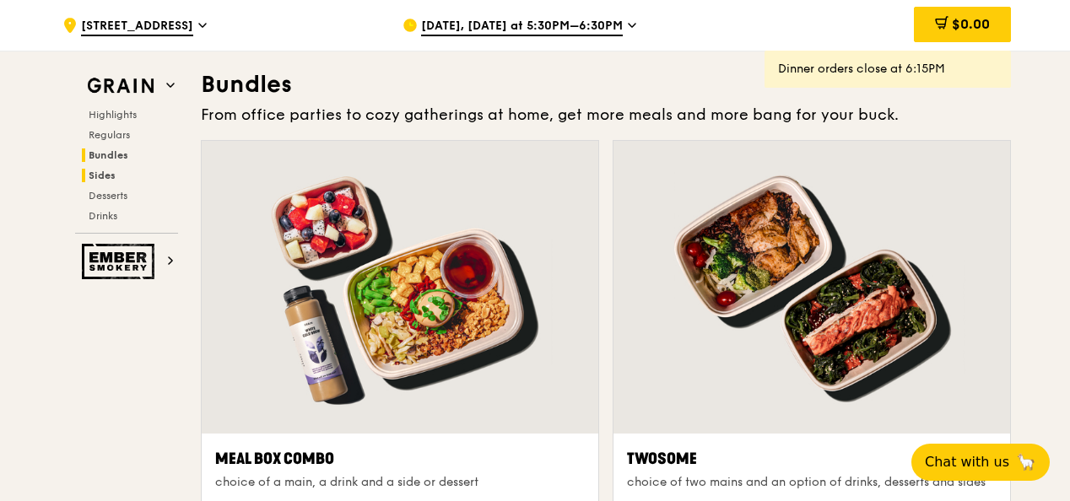
click at [109, 172] on span "Sides" at bounding box center [102, 176] width 27 height 12
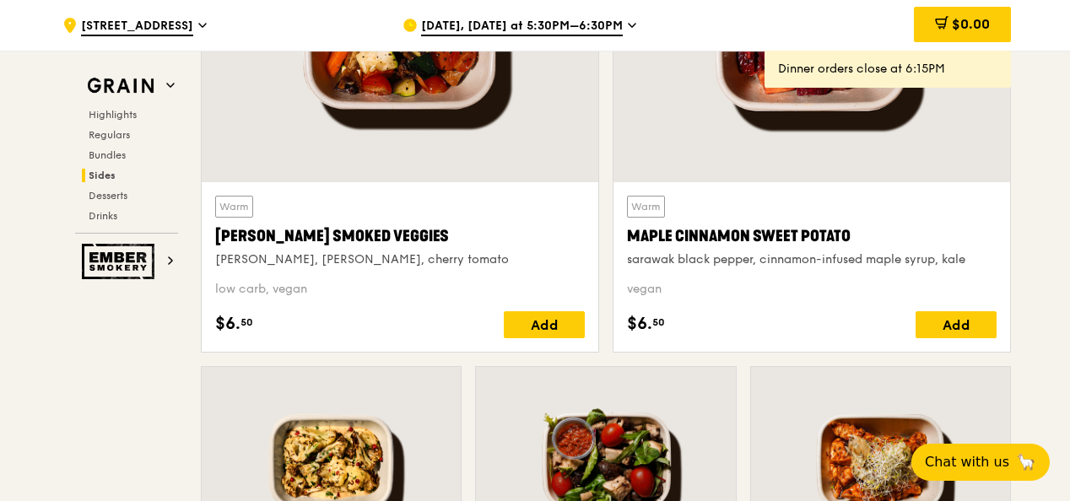
scroll to position [4244, 0]
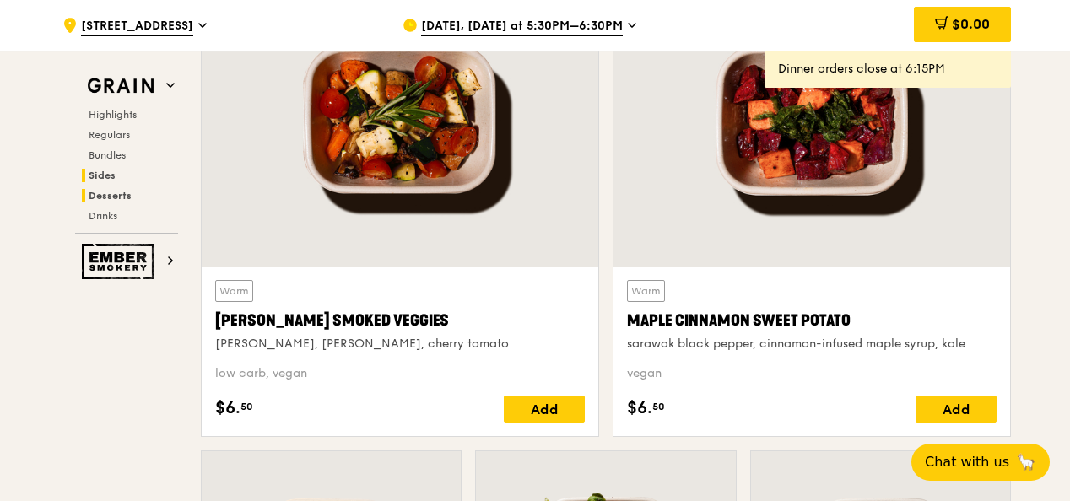
click at [120, 194] on span "Desserts" at bounding box center [110, 196] width 43 height 12
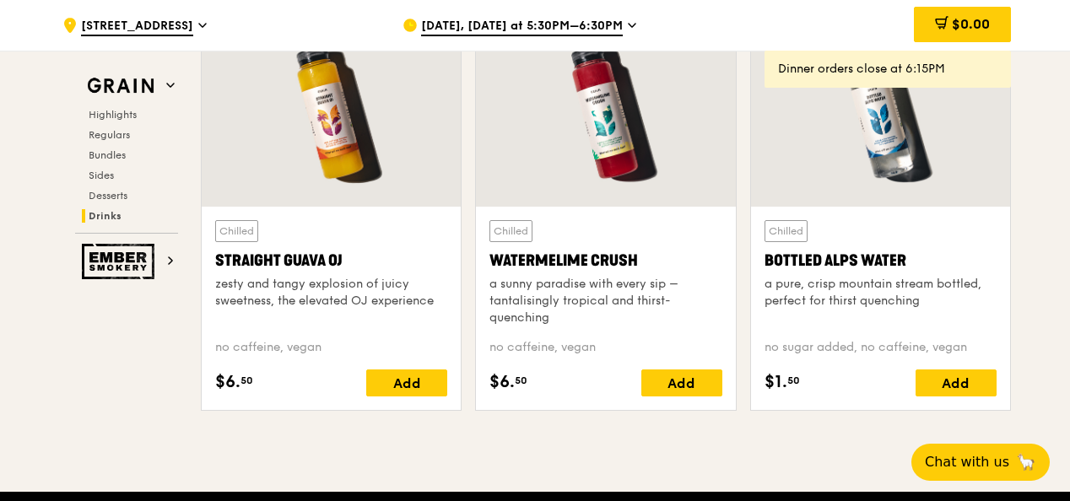
scroll to position [6391, 0]
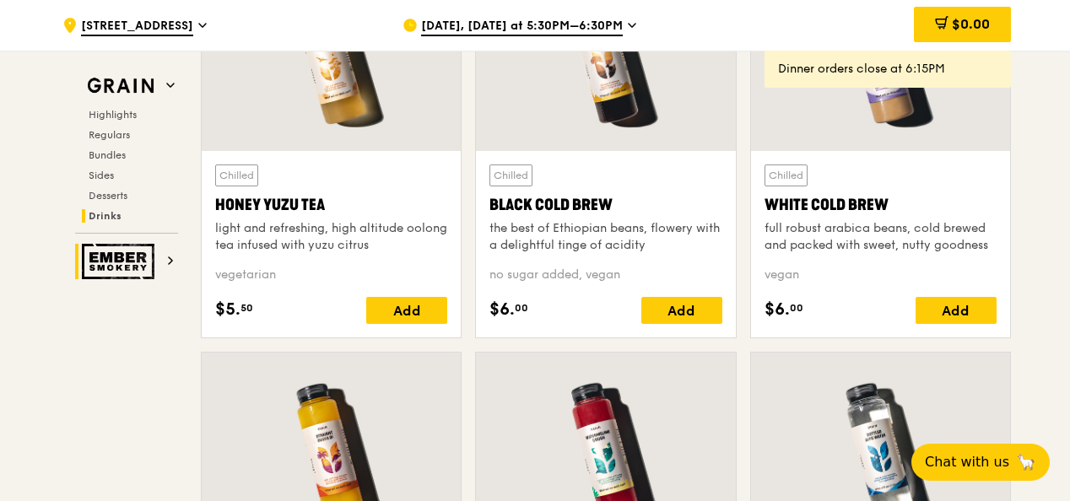
click at [125, 265] on img at bounding box center [121, 261] width 78 height 35
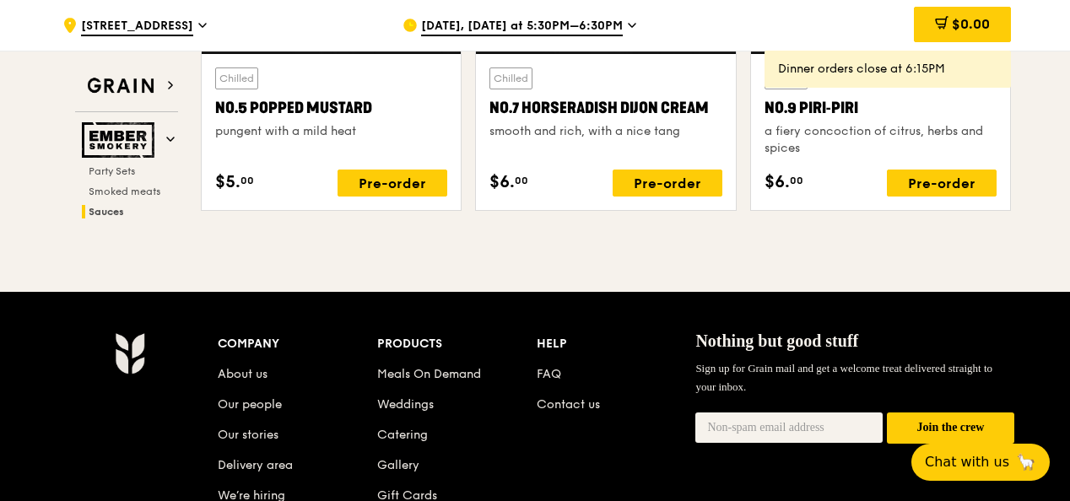
scroll to position [1827, 0]
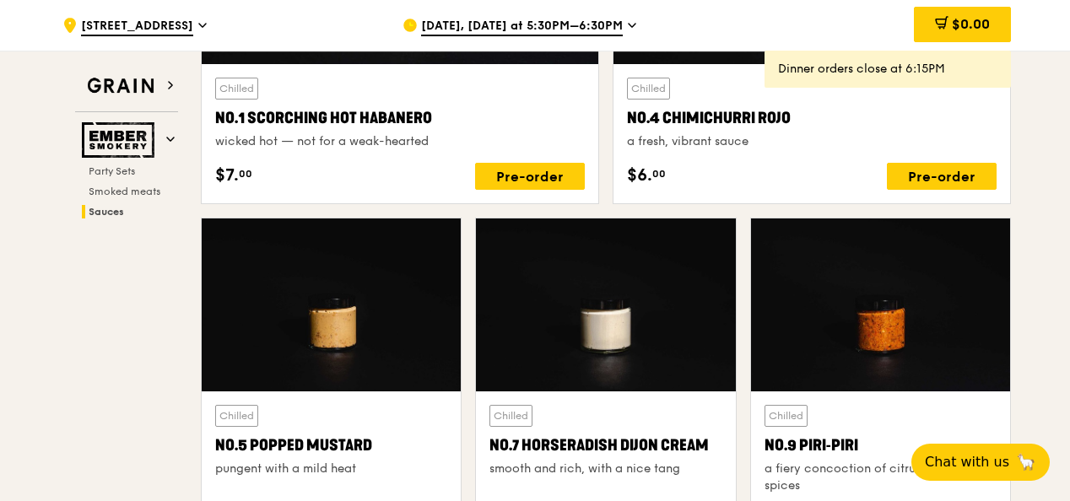
drag, startPoint x: 1070, startPoint y: 345, endPoint x: 1069, endPoint y: 319, distance: 26.2
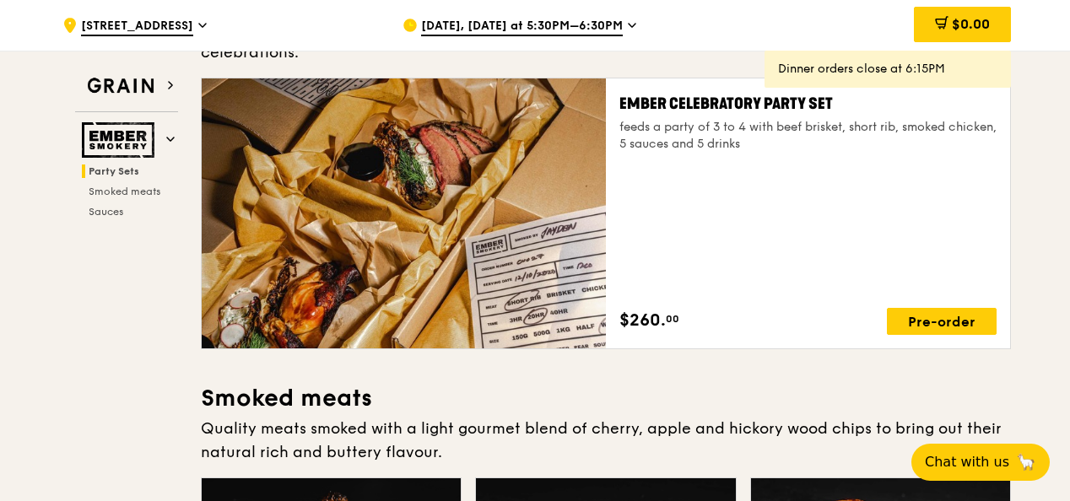
scroll to position [0, 0]
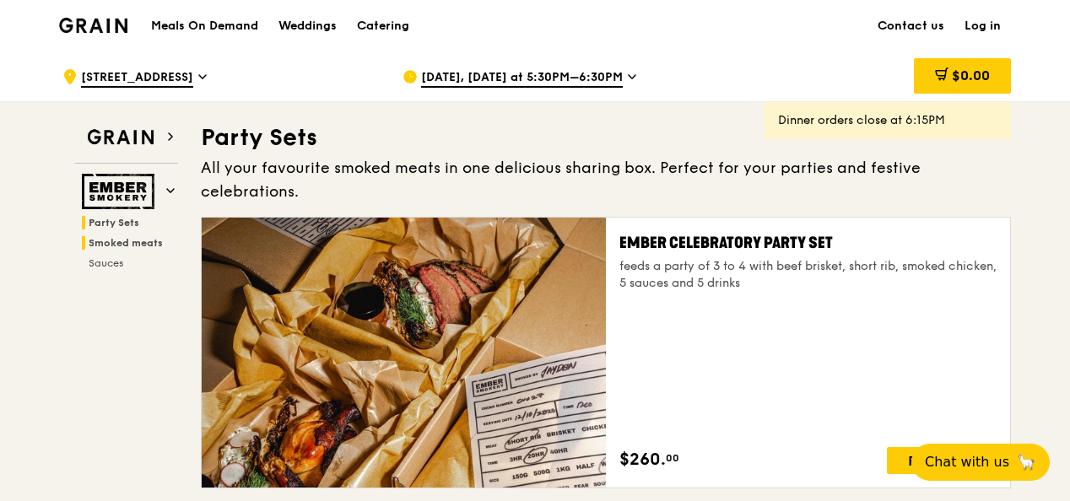
click at [143, 241] on span "Smoked meats" at bounding box center [126, 243] width 74 height 12
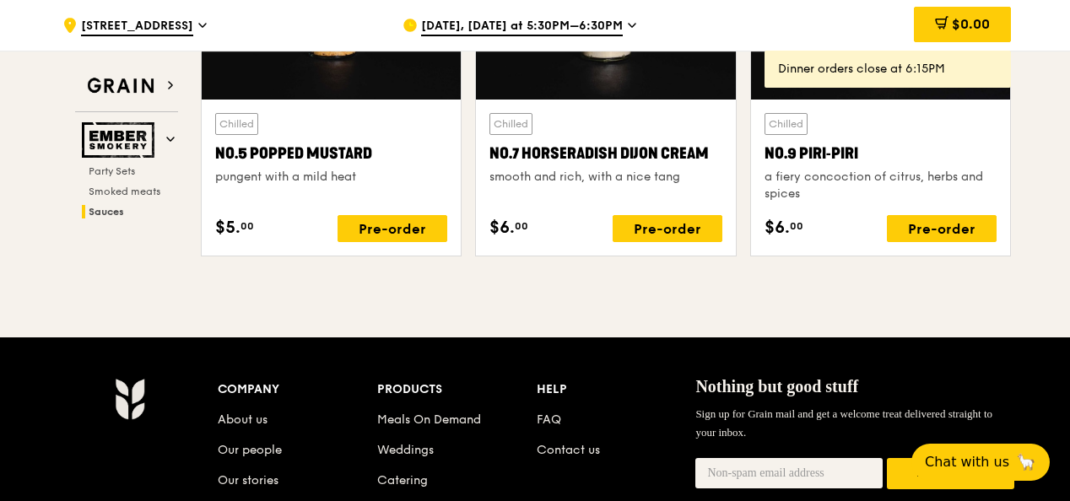
scroll to position [1697, 0]
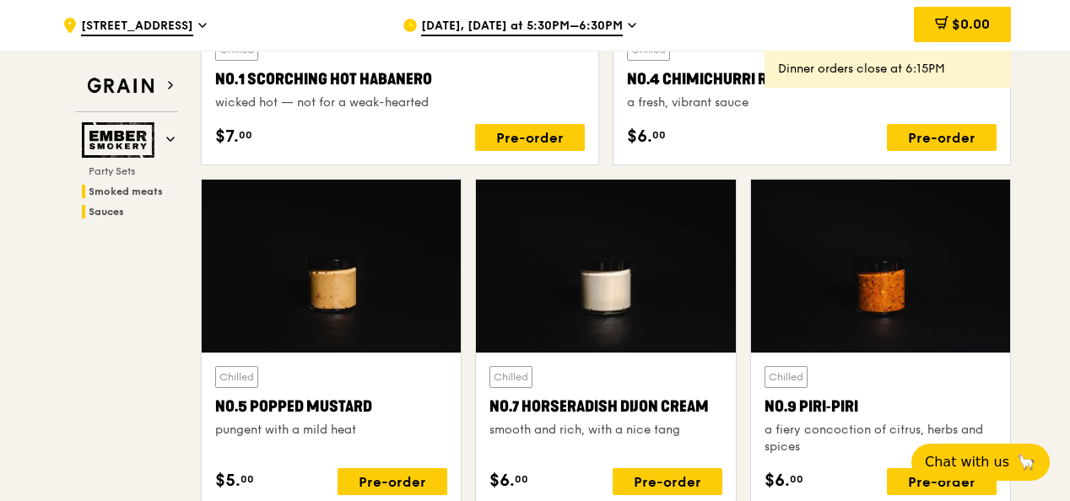
click at [157, 189] on span "Smoked meats" at bounding box center [126, 192] width 74 height 12
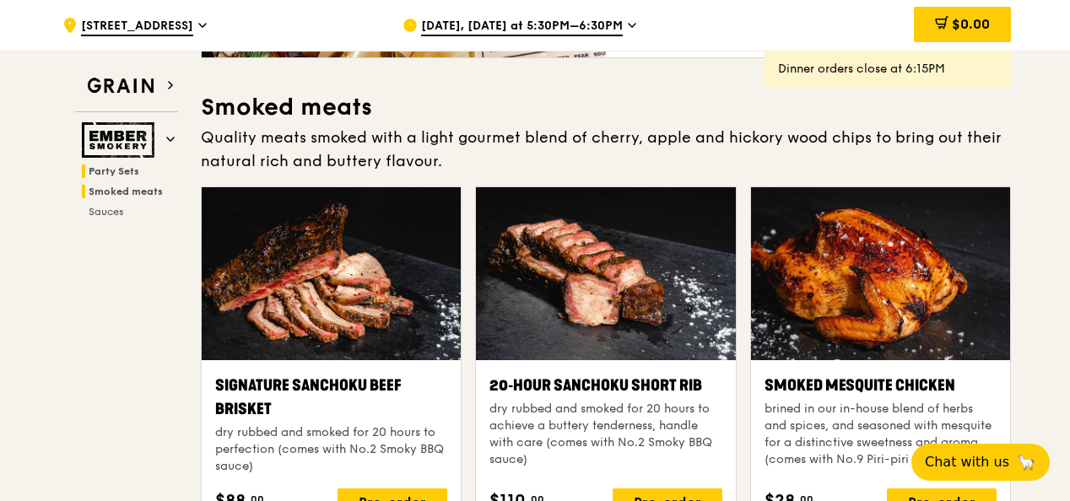
scroll to position [261, 0]
